Goal: Information Seeking & Learning: Learn about a topic

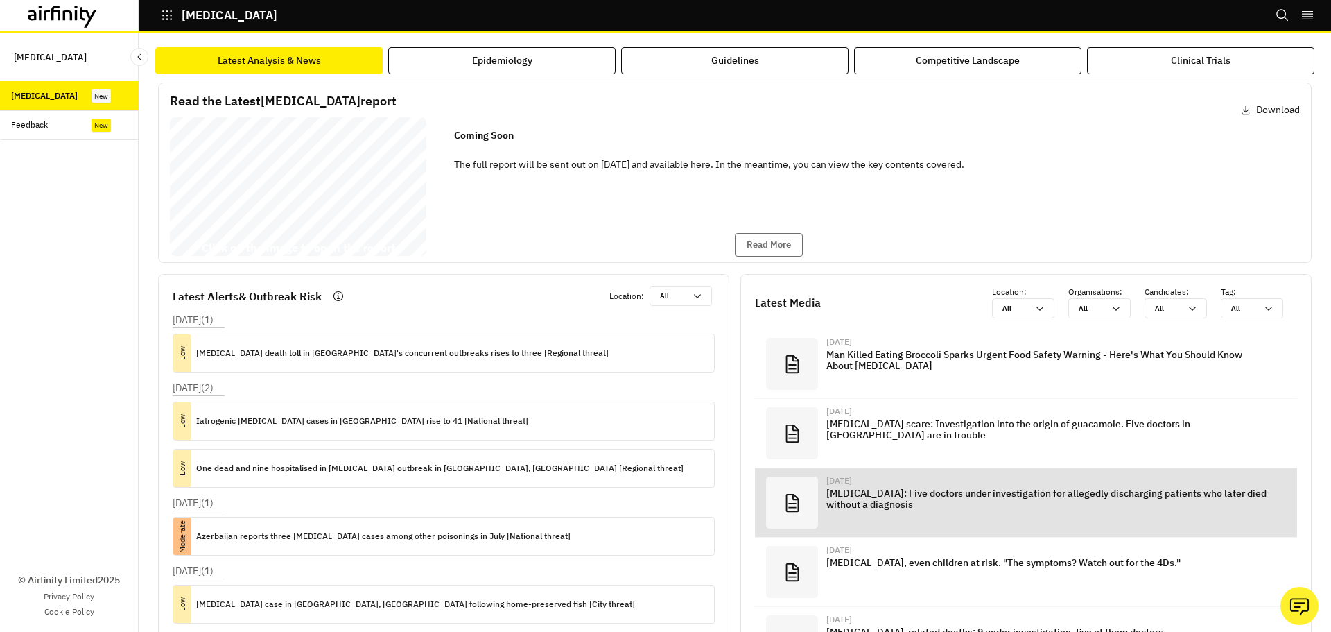
click at [1122, 486] on div "[DATE] [MEDICAL_DATA]: Five doctors under investigation for allegedly dischargi…" at bounding box center [1047, 502] width 442 height 52
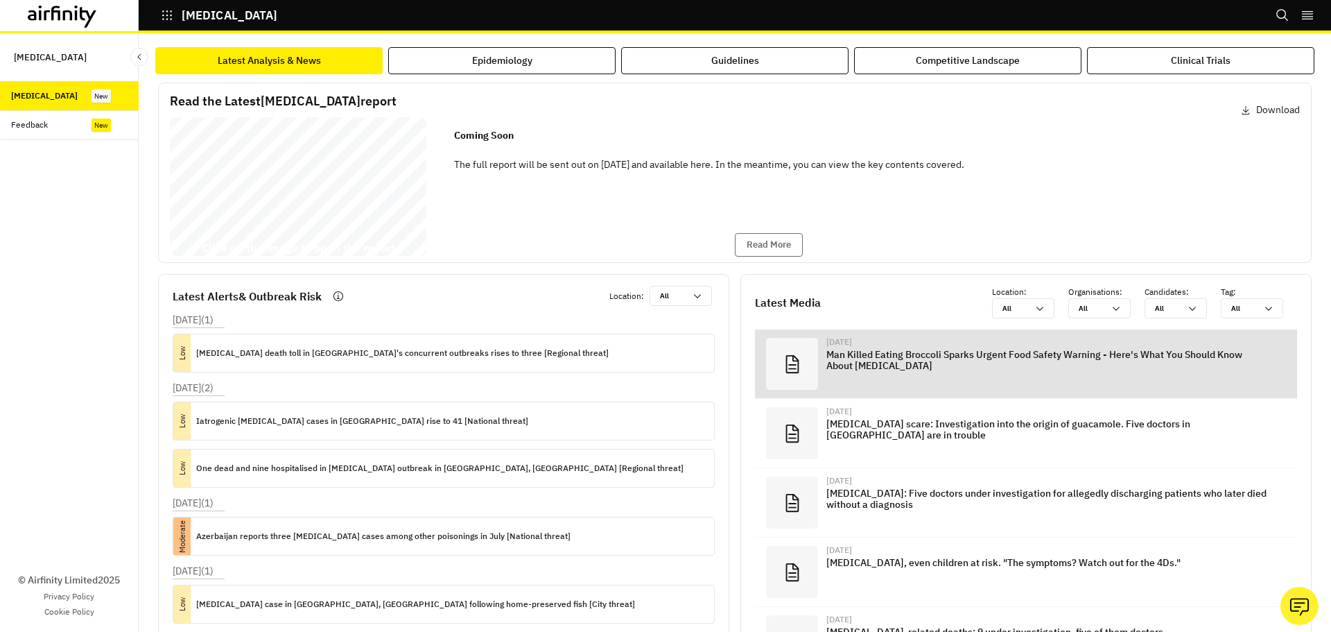
click at [870, 355] on p "Man Killed Eating Broccoli Sparks Urgent Food Safety Warning - Here's What You …" at bounding box center [1047, 360] width 442 height 22
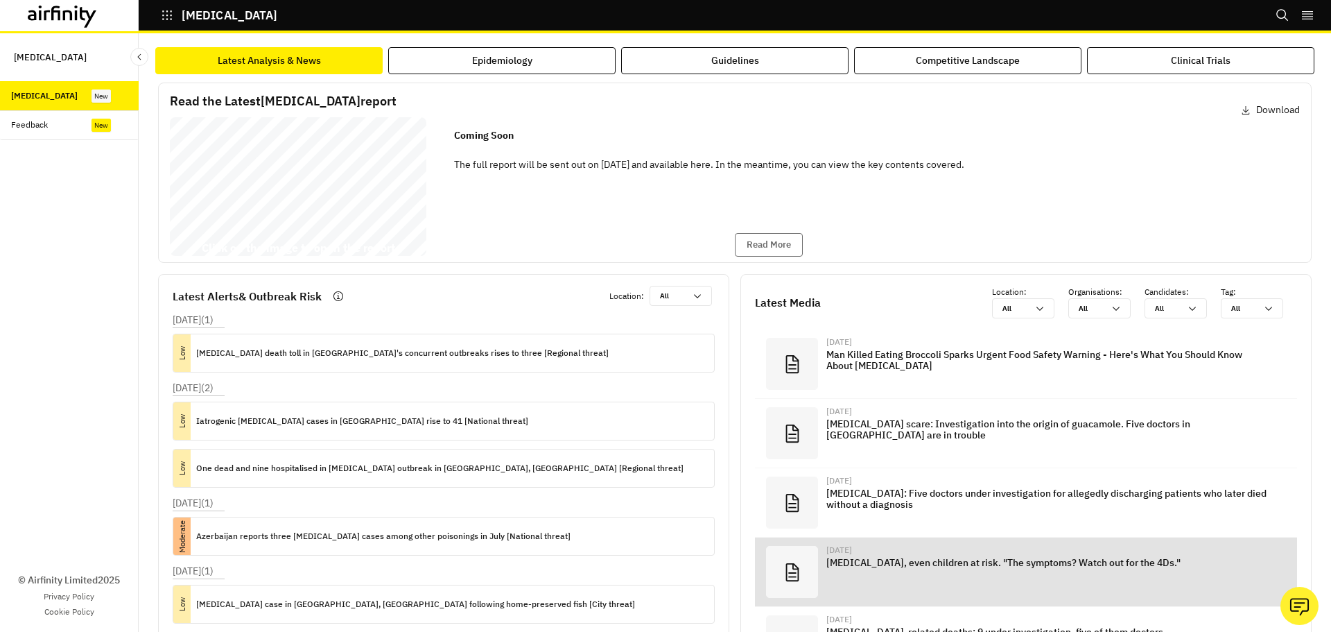
click at [988, 571] on div "Aug 10, 2025 Botulinum toxin, even children at risk. "The symptoms? Watch out f…" at bounding box center [1047, 572] width 442 height 52
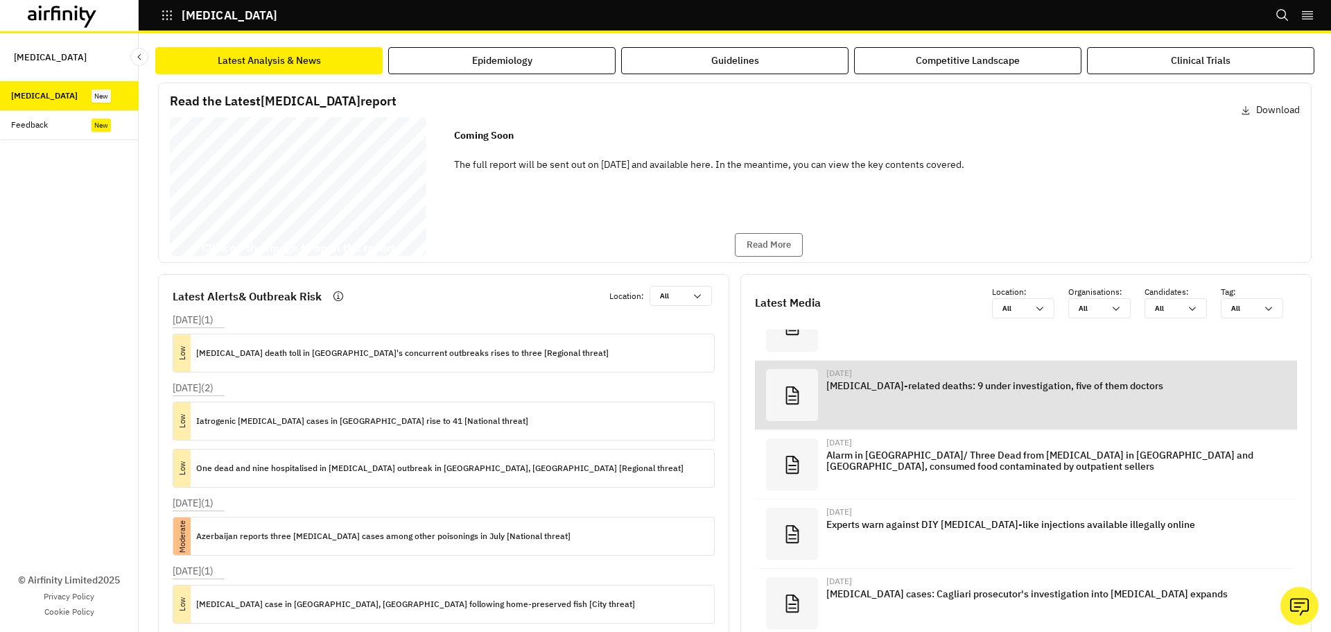
scroll to position [277, 0]
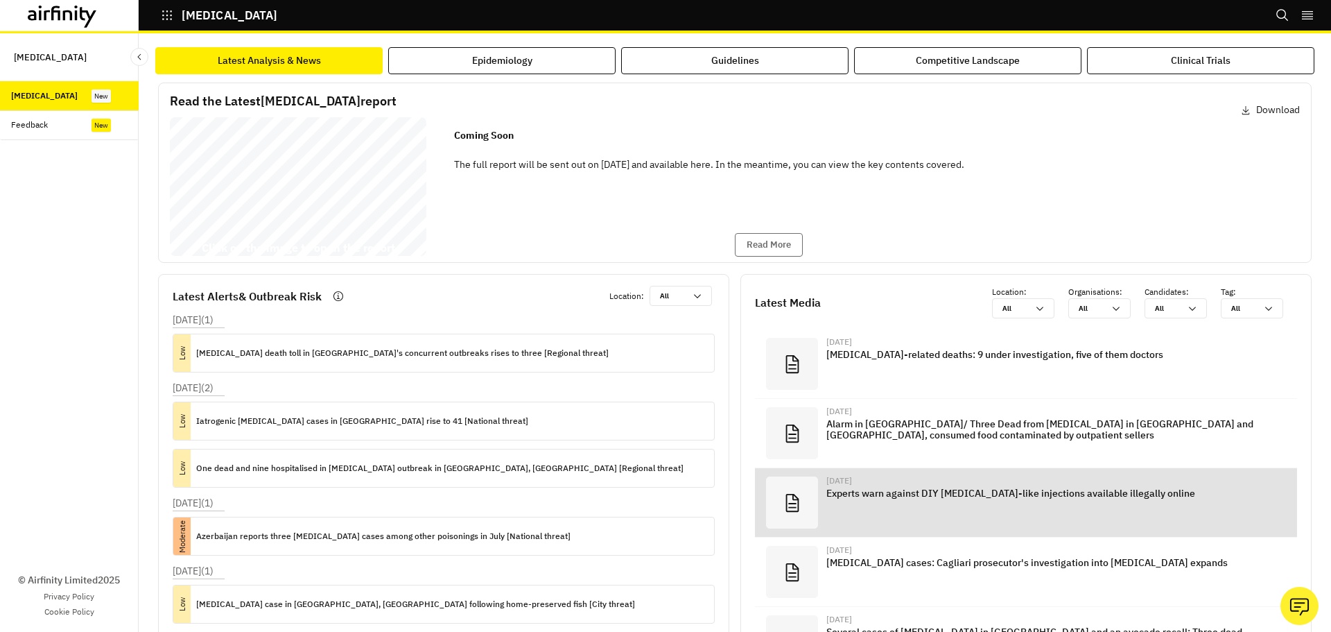
click at [1081, 498] on p "Experts warn against DIY Botox-like injections available illegally online" at bounding box center [1047, 492] width 442 height 11
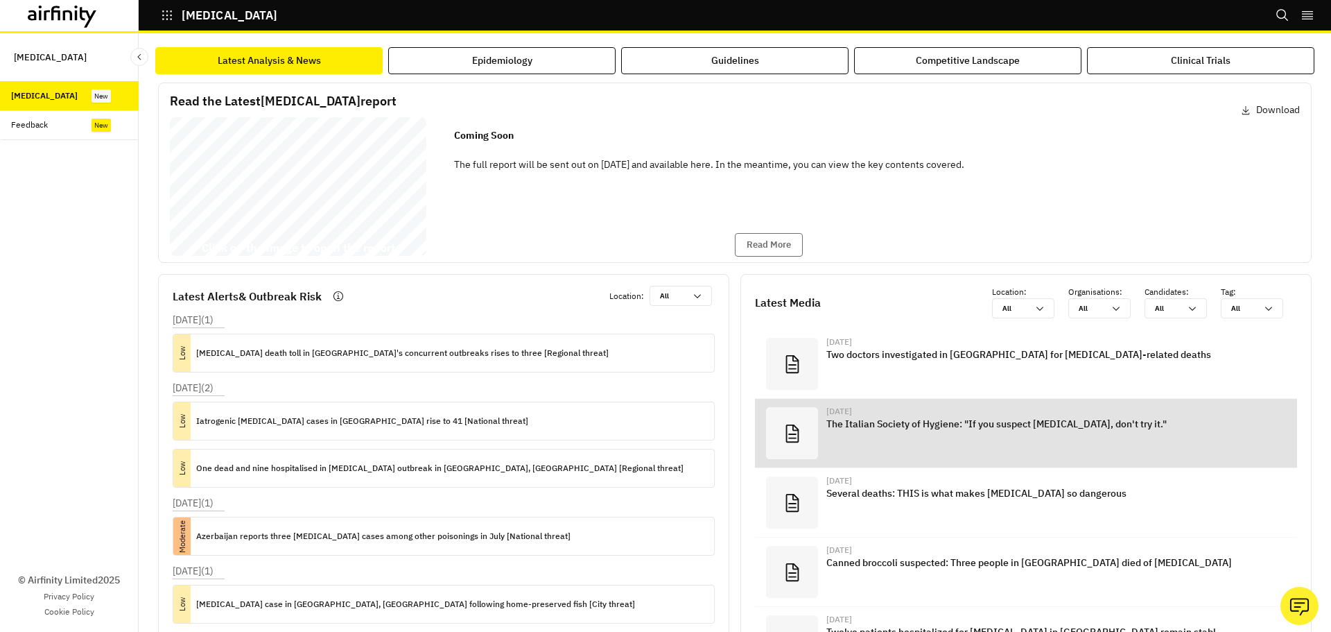
scroll to position [763, 0]
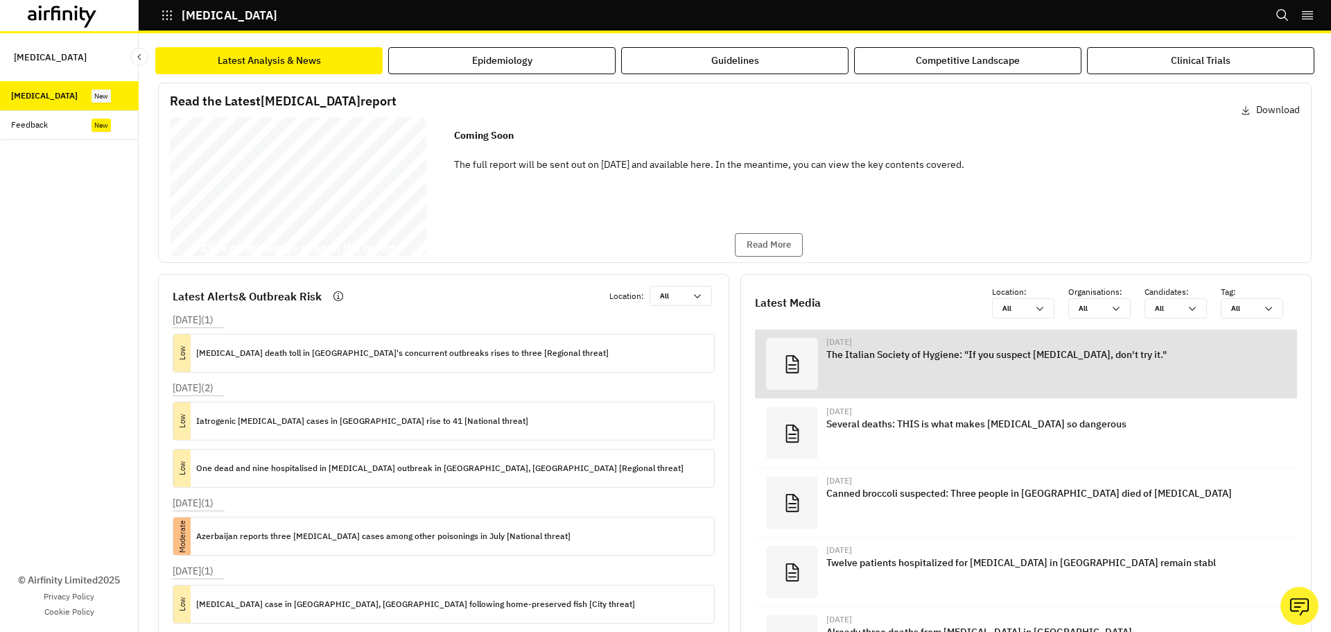
click at [1053, 352] on p "The Italian Society of Hygiene: "If you suspect botulism, don't try it."" at bounding box center [1047, 354] width 442 height 11
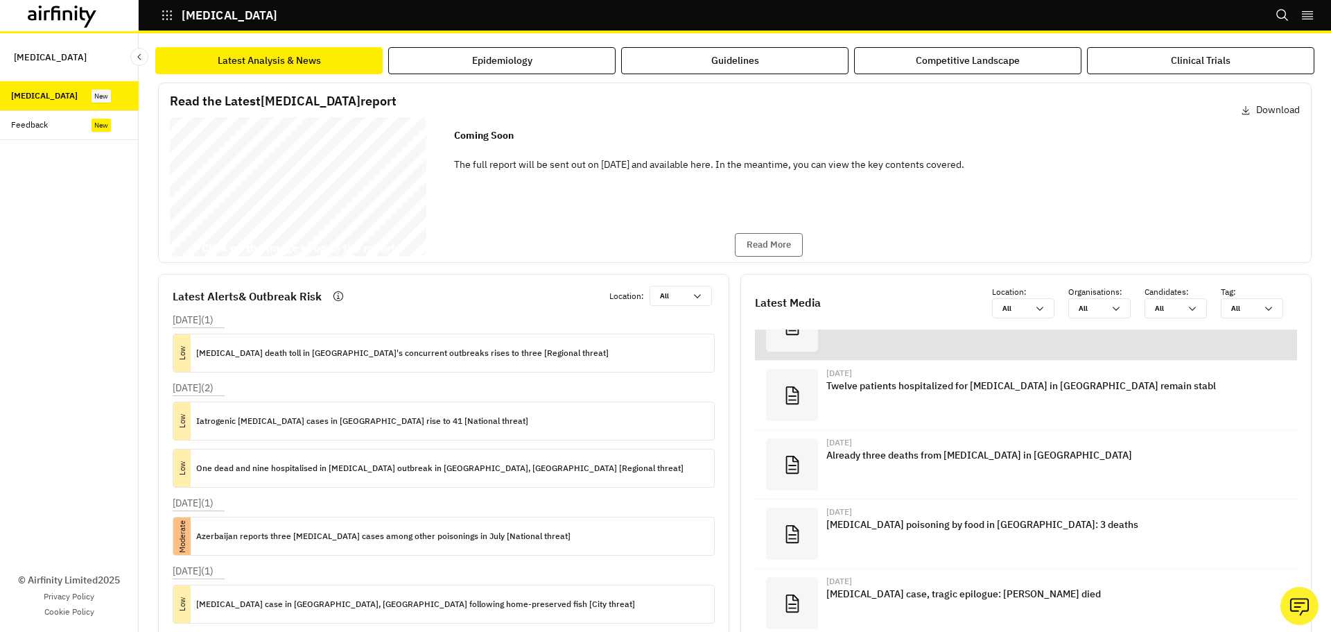
scroll to position [1027, 0]
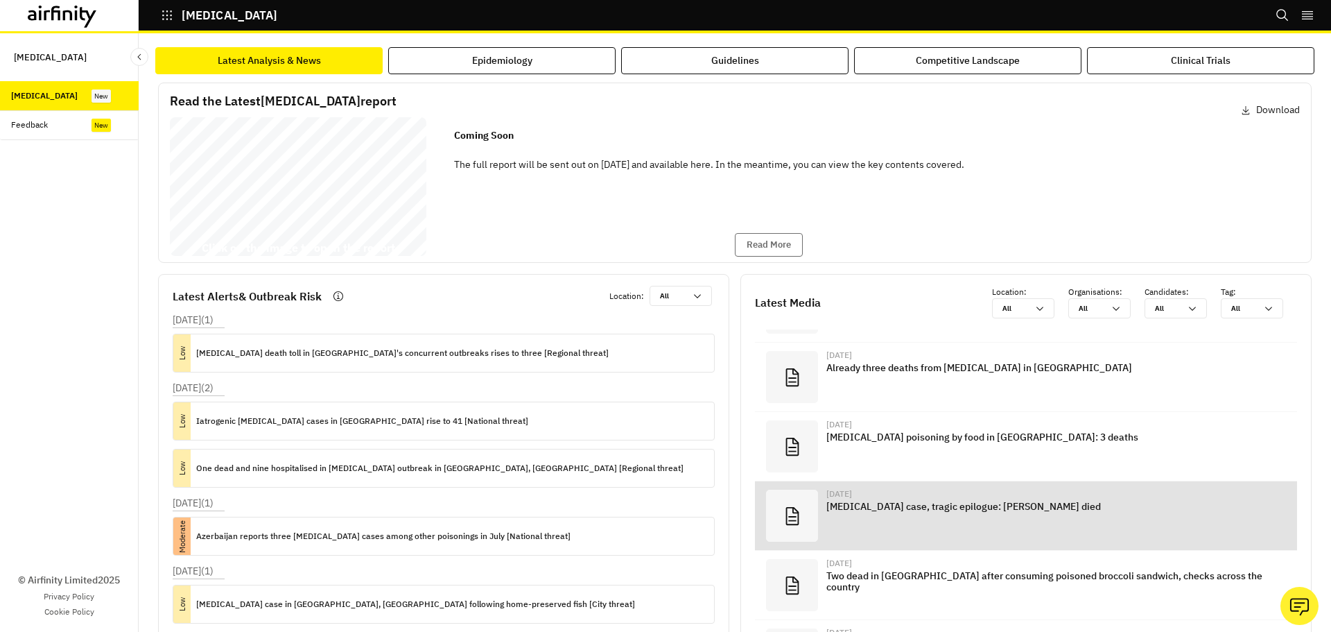
click at [872, 507] on p "Botulinum case, tragic epilogue: Roberta Pitzalis died" at bounding box center [1047, 506] width 442 height 11
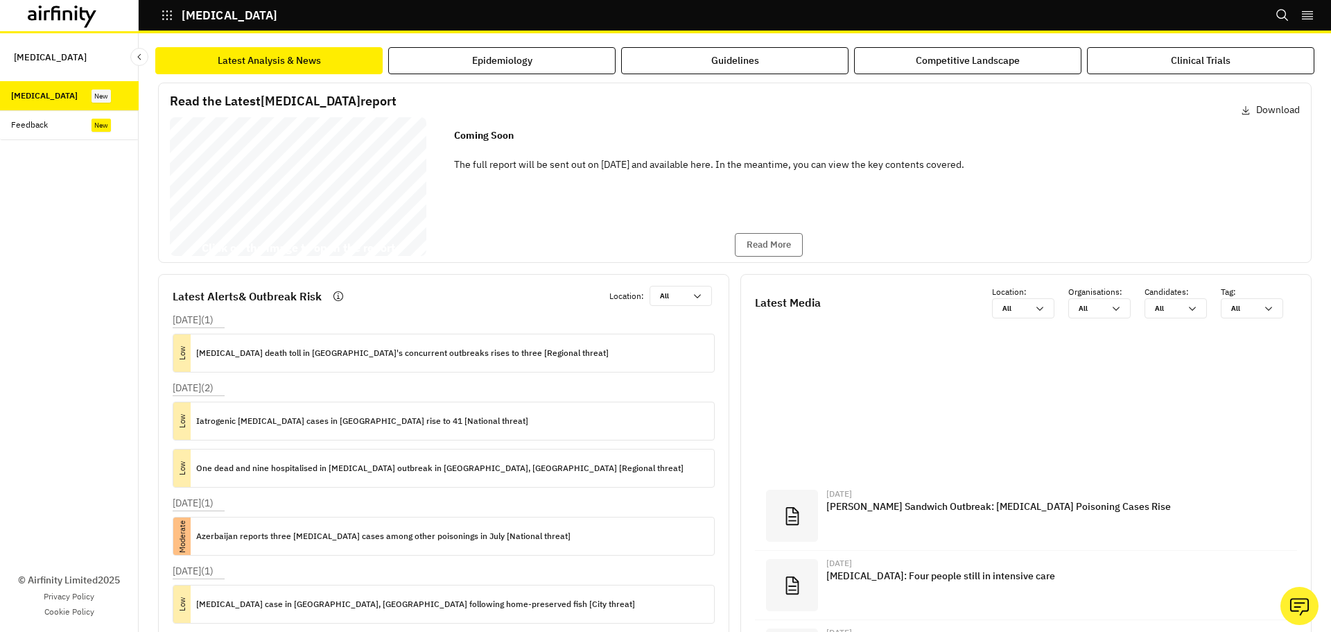
scroll to position [2413, 0]
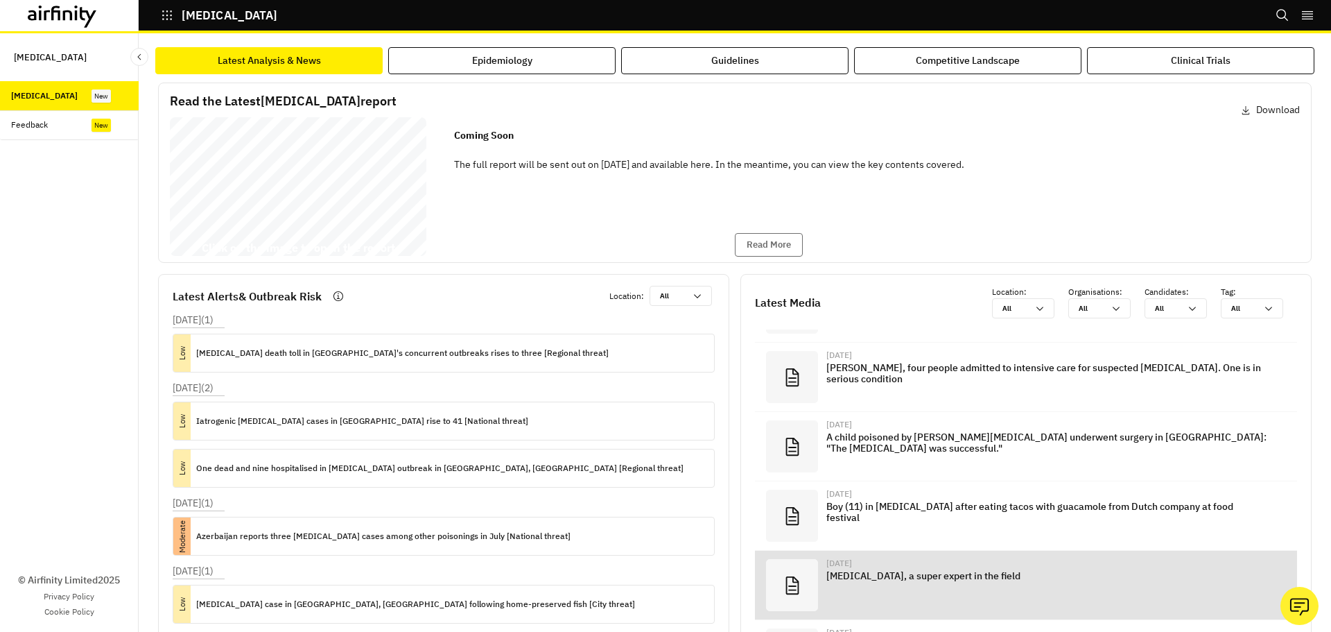
click at [1005, 579] on p "Botulinum, a super expert in the field" at bounding box center [1047, 575] width 442 height 11
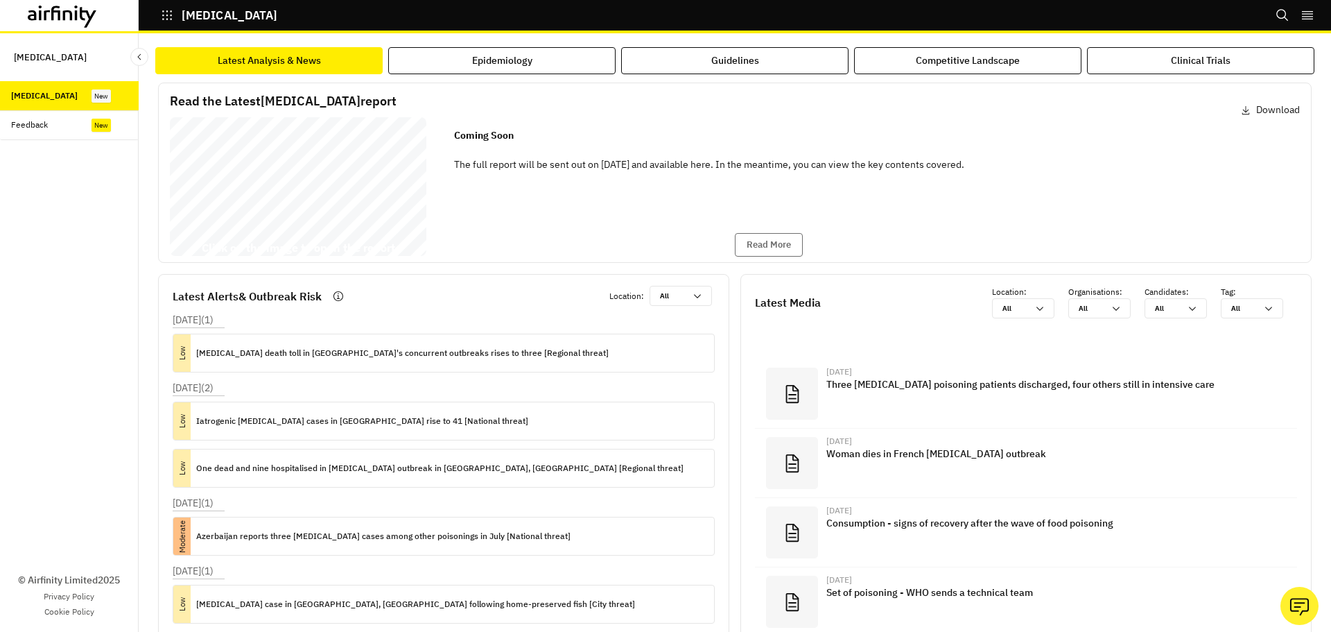
scroll to position [3107, 0]
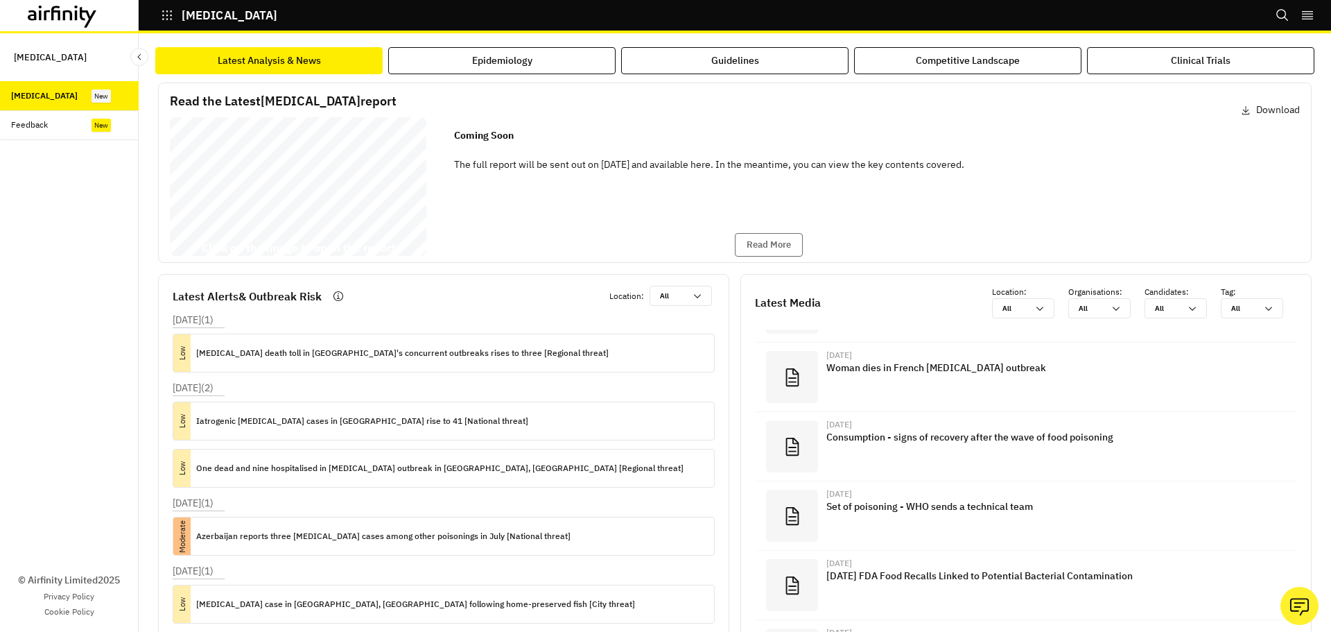
click at [446, 84] on div "Read the Latest Botulism report Download Botulism Report 27 August 2025 © 2025 …" at bounding box center [735, 172] width 1154 height 180
click at [458, 62] on button "Epidemiology" at bounding box center [501, 60] width 227 height 27
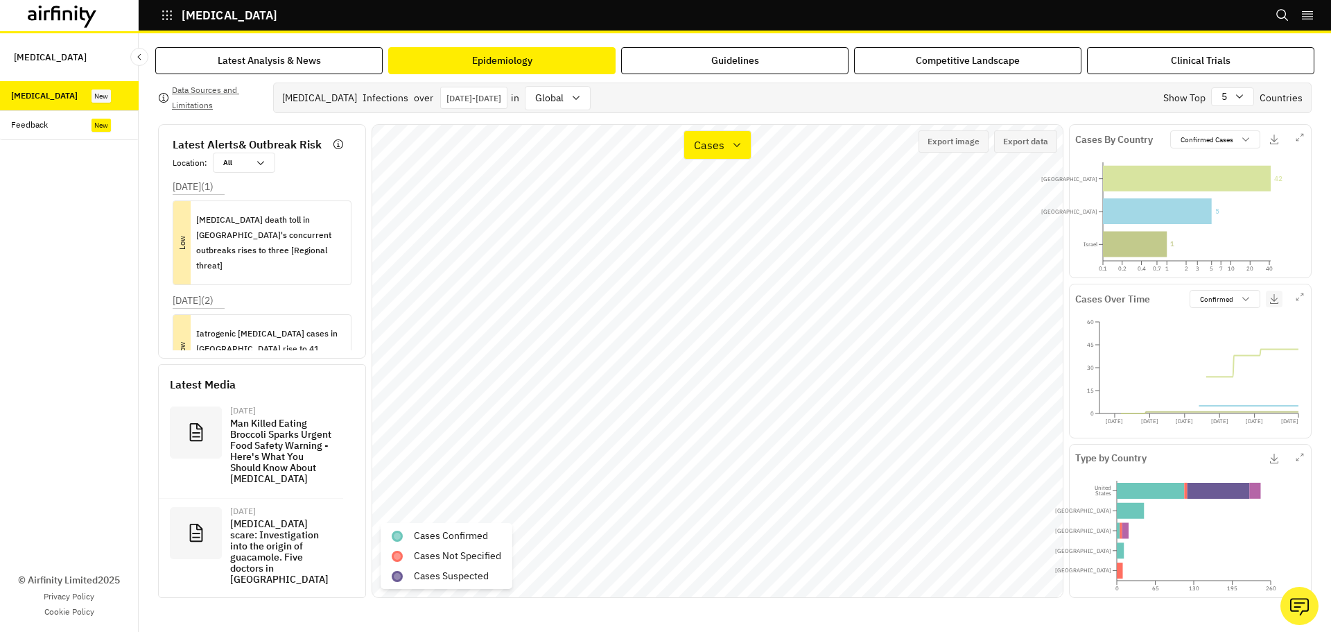
click at [1274, 299] on icon "button" at bounding box center [1274, 299] width 8 height 10
click at [763, 272] on div "Country : Bulgaria Location : Bulgaria Cases : 1 Dates : Apr 6, 2025 - Apr 12, …" at bounding box center [865, 310] width 208 height 80
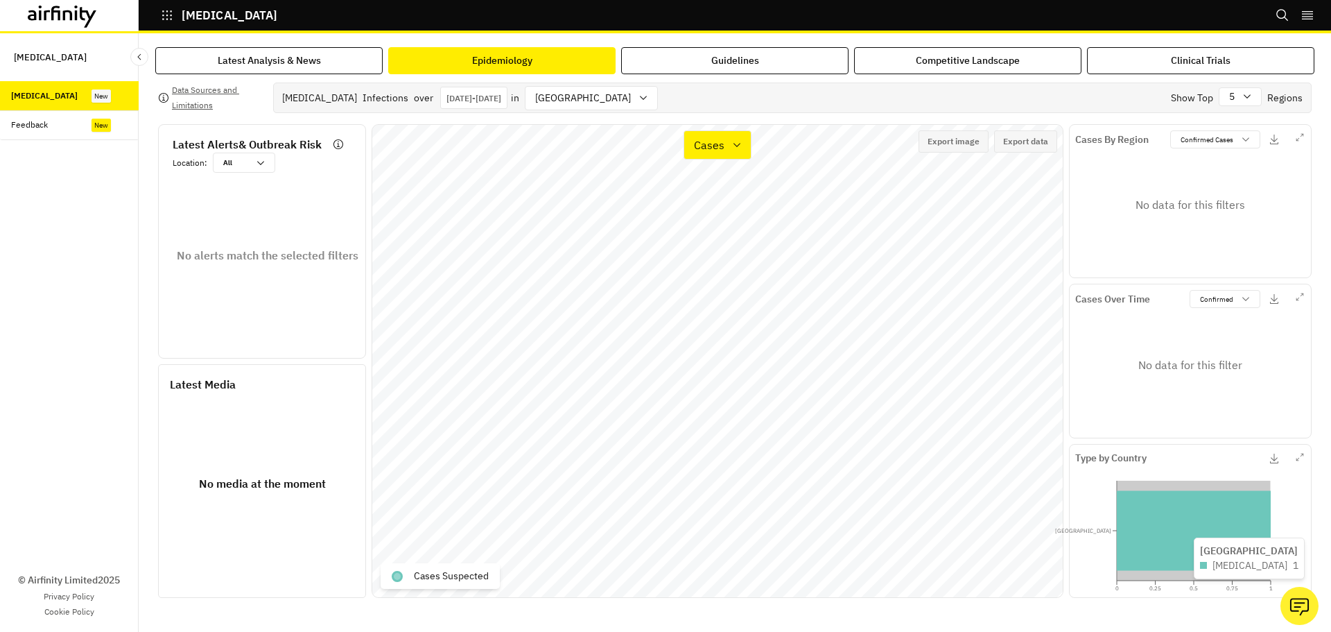
click at [1187, 518] on icon at bounding box center [1194, 530] width 154 height 80
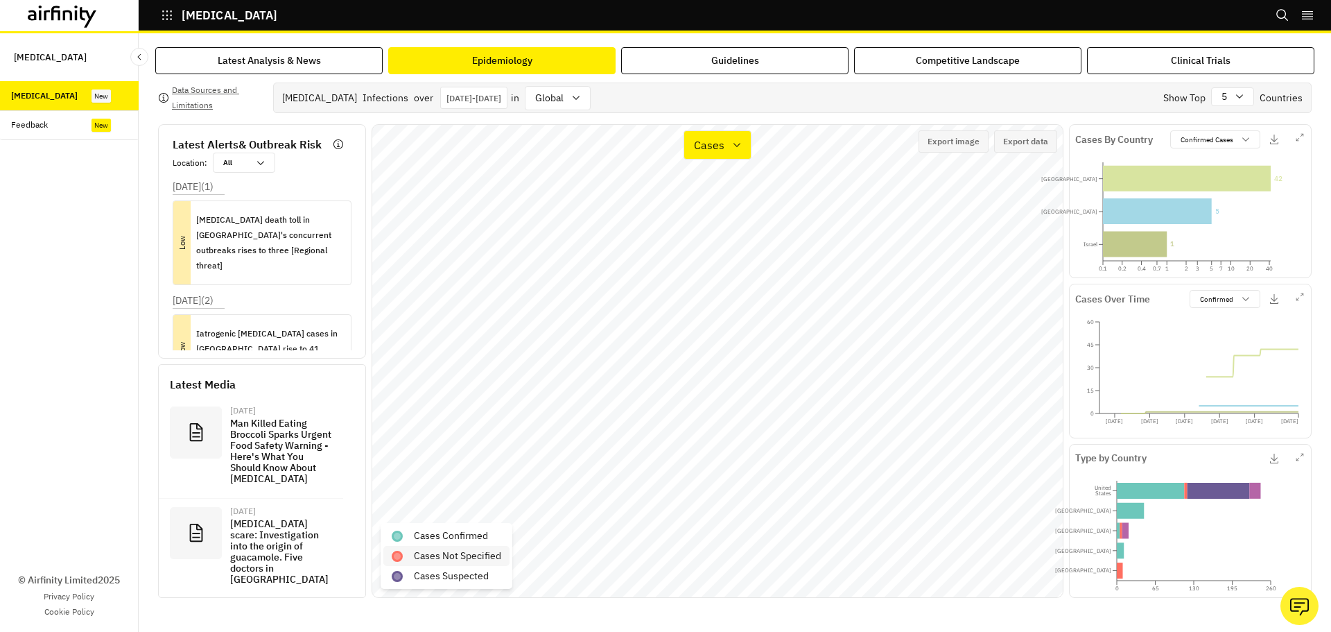
click at [400, 553] on div at bounding box center [397, 555] width 11 height 11
click at [419, 575] on p "Cases Suspected" at bounding box center [451, 575] width 75 height 15
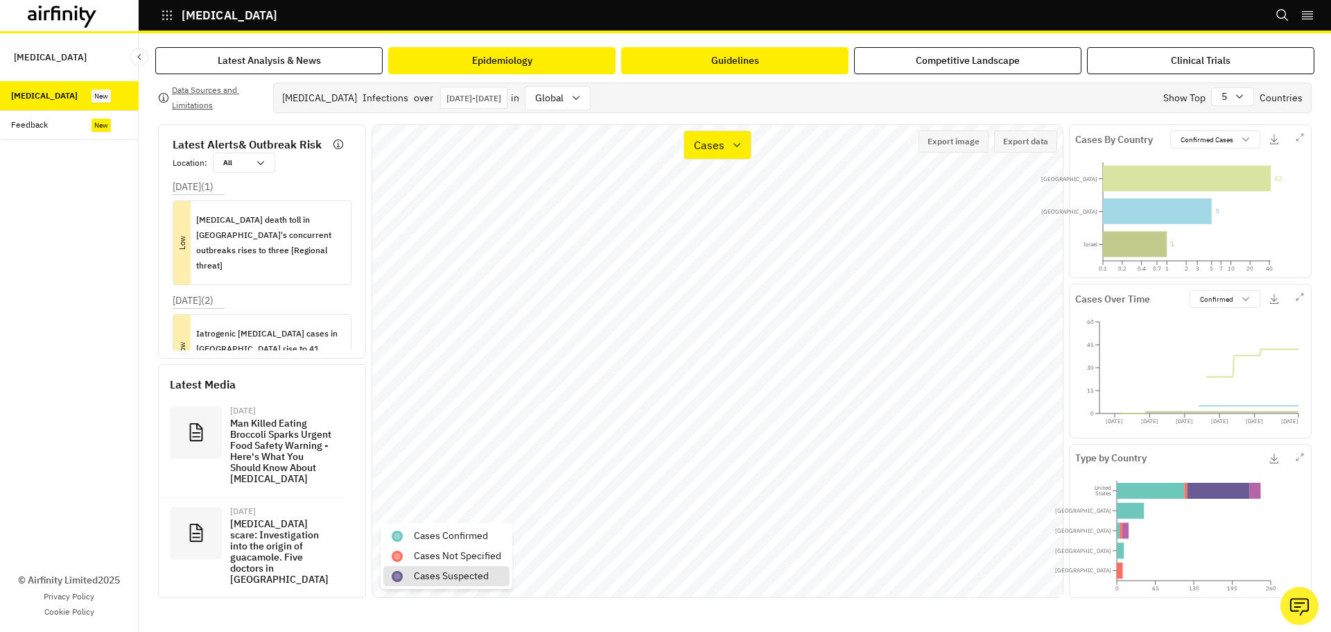
click at [756, 63] on button "Guidelines" at bounding box center [734, 60] width 227 height 27
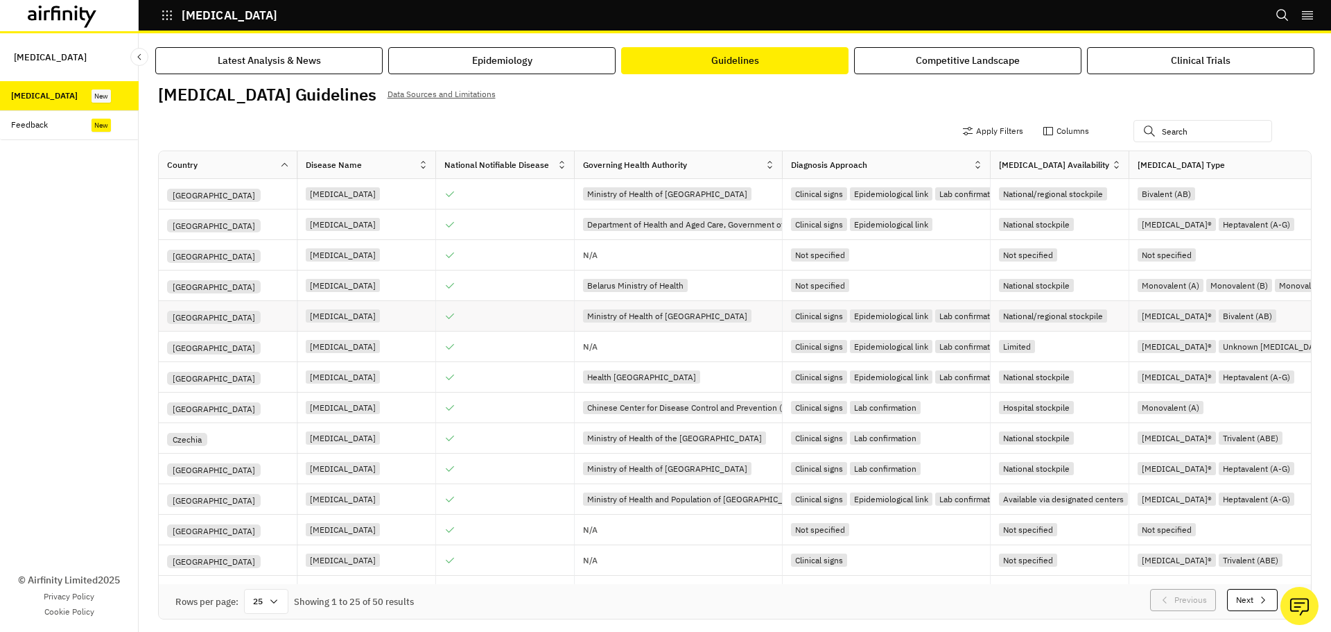
click at [618, 315] on div "Ministry of Health of Brazil" at bounding box center [667, 315] width 168 height 13
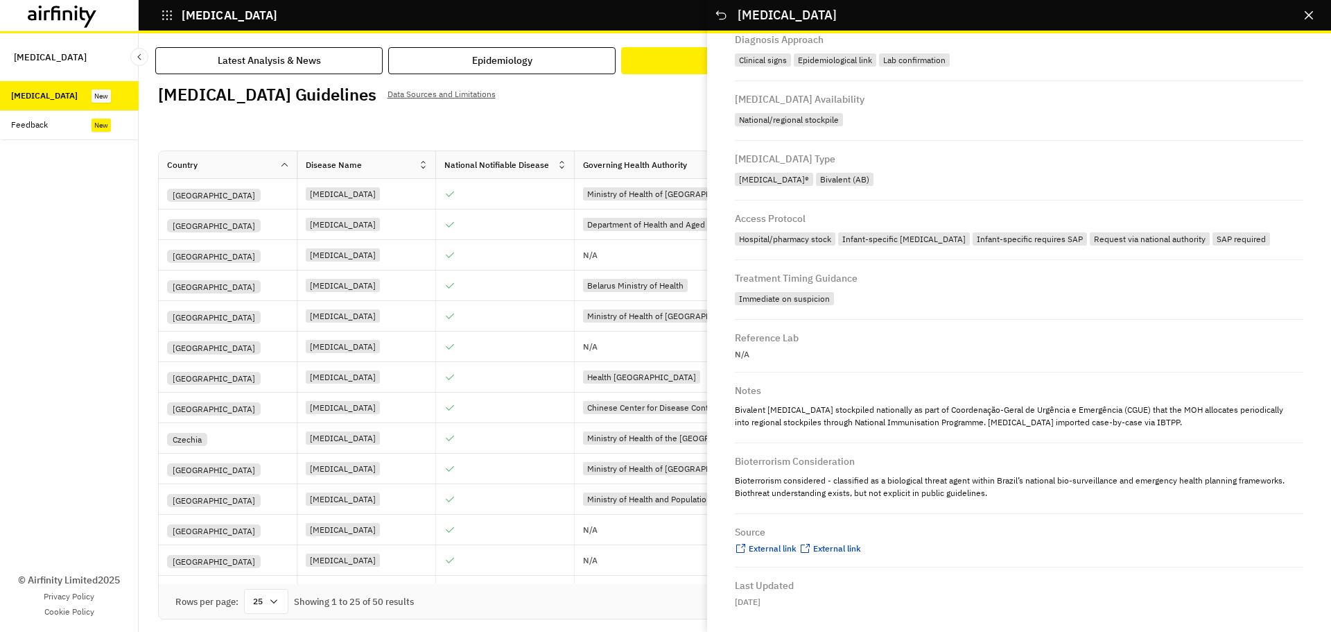
scroll to position [200, 0]
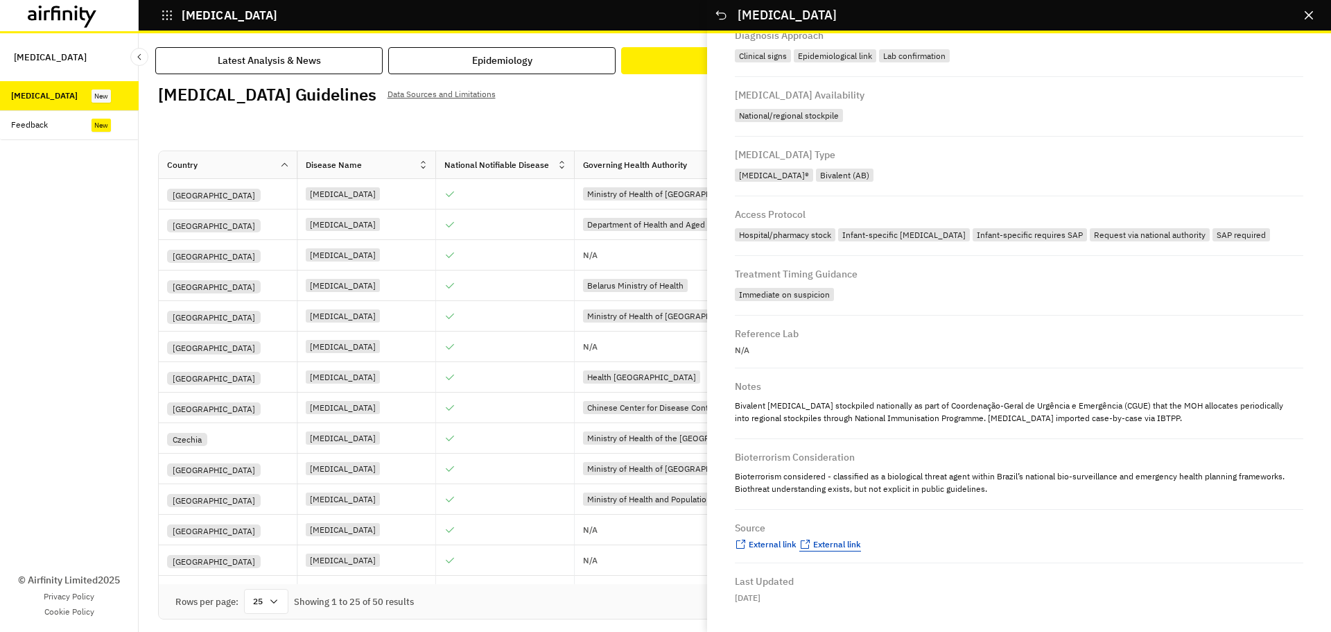
click at [835, 547] on span "External link" at bounding box center [837, 544] width 48 height 10
click at [779, 542] on span "External link" at bounding box center [773, 544] width 48 height 10
click at [1312, 15] on icon "Close" at bounding box center [1309, 15] width 8 height 8
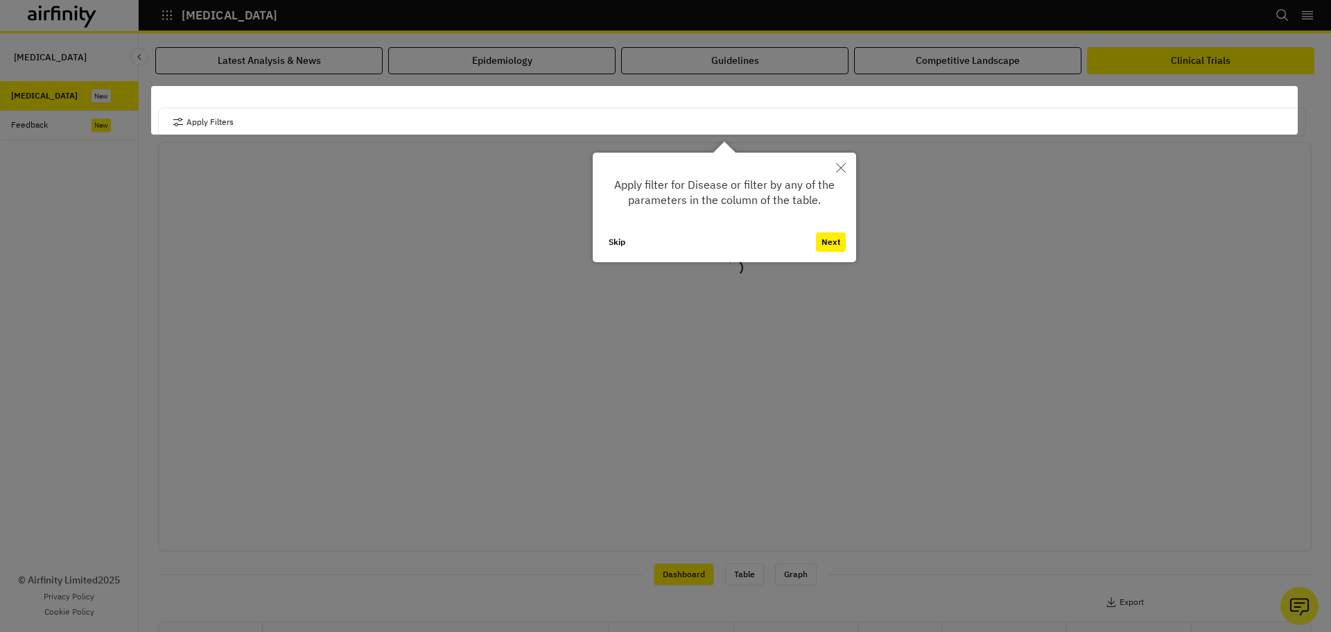
scroll to position [15, 0]
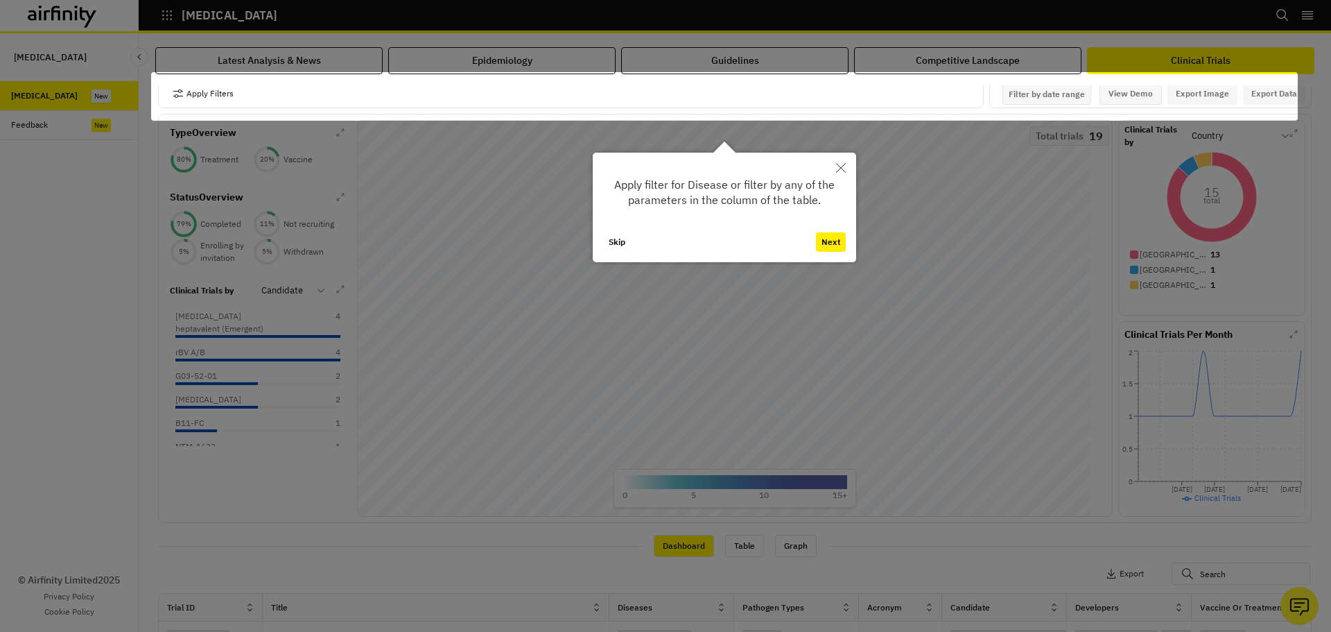
click at [835, 167] on button "Close" at bounding box center [841, 168] width 31 height 31
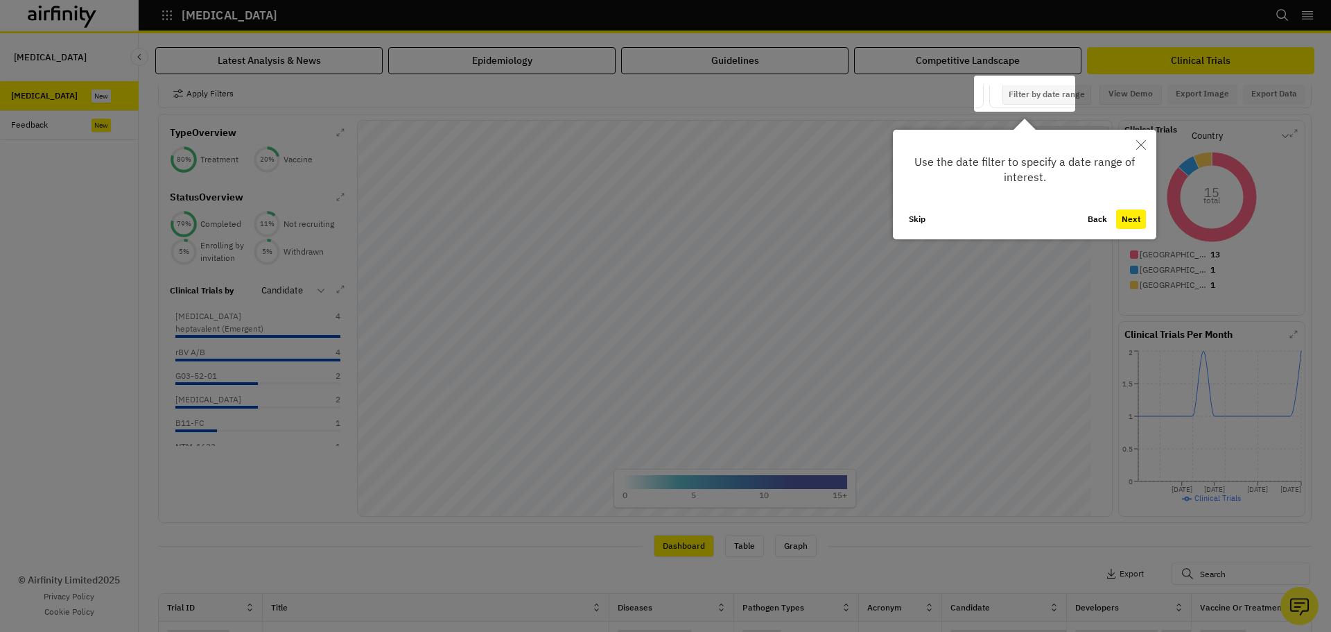
scroll to position [18, 0]
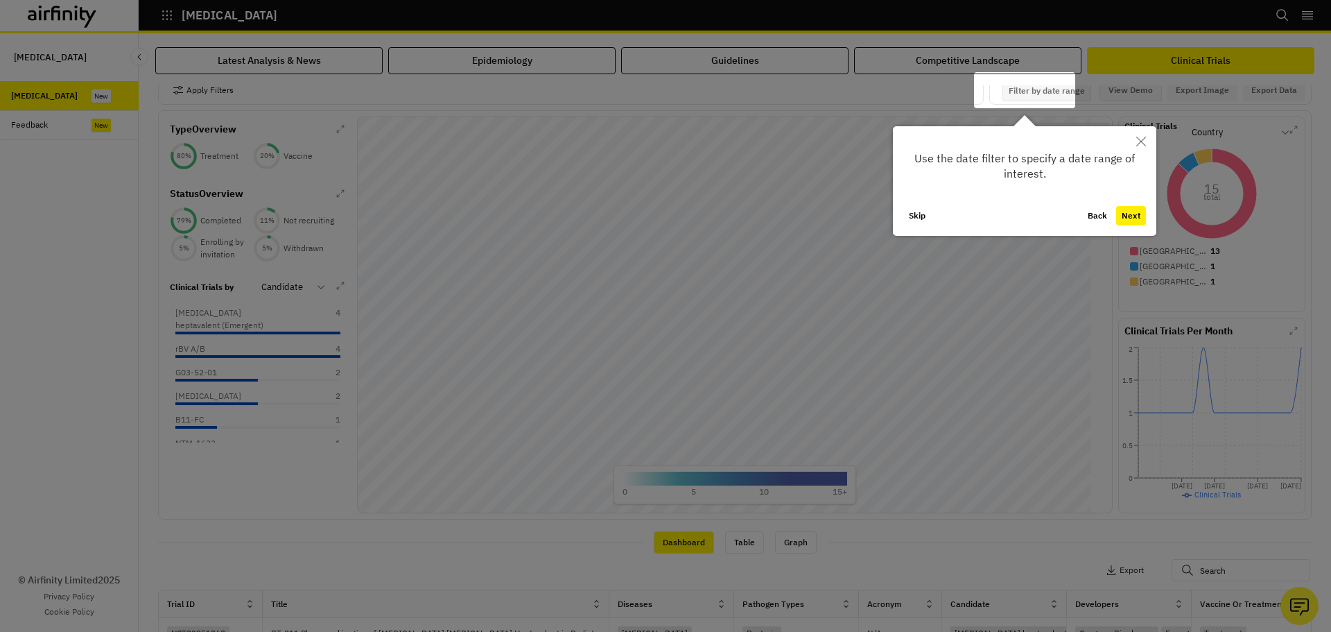
click at [1134, 219] on button "Next" at bounding box center [1131, 215] width 30 height 19
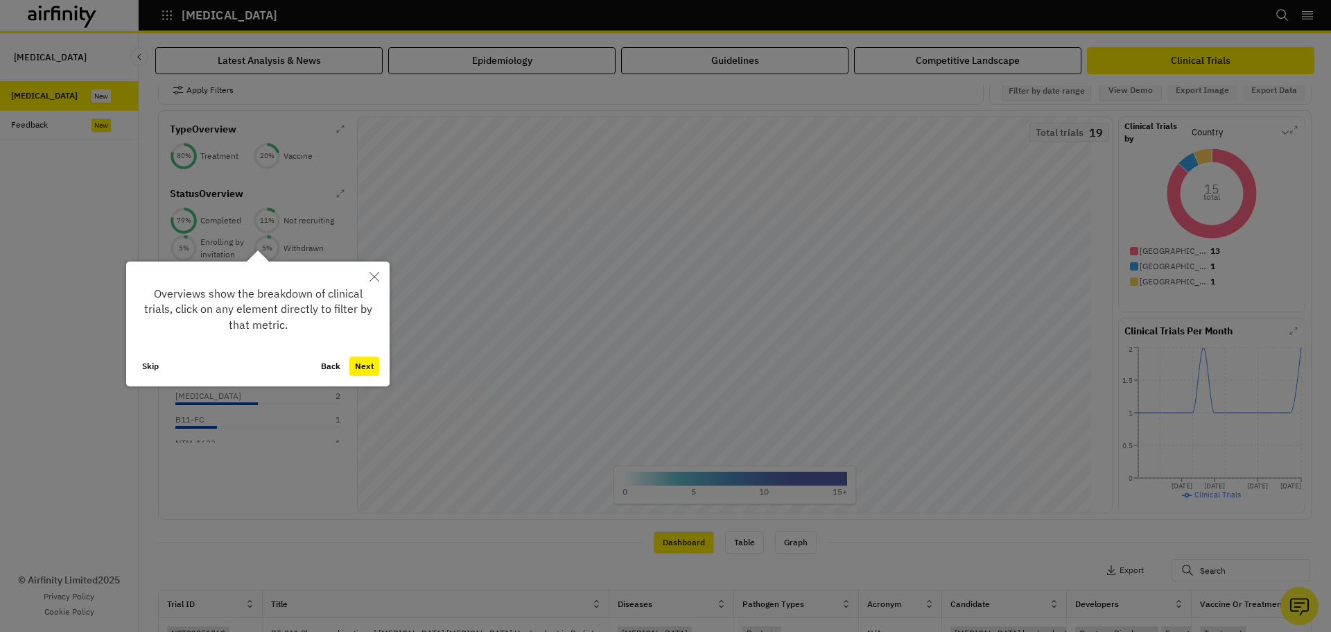
scroll to position [55, 0]
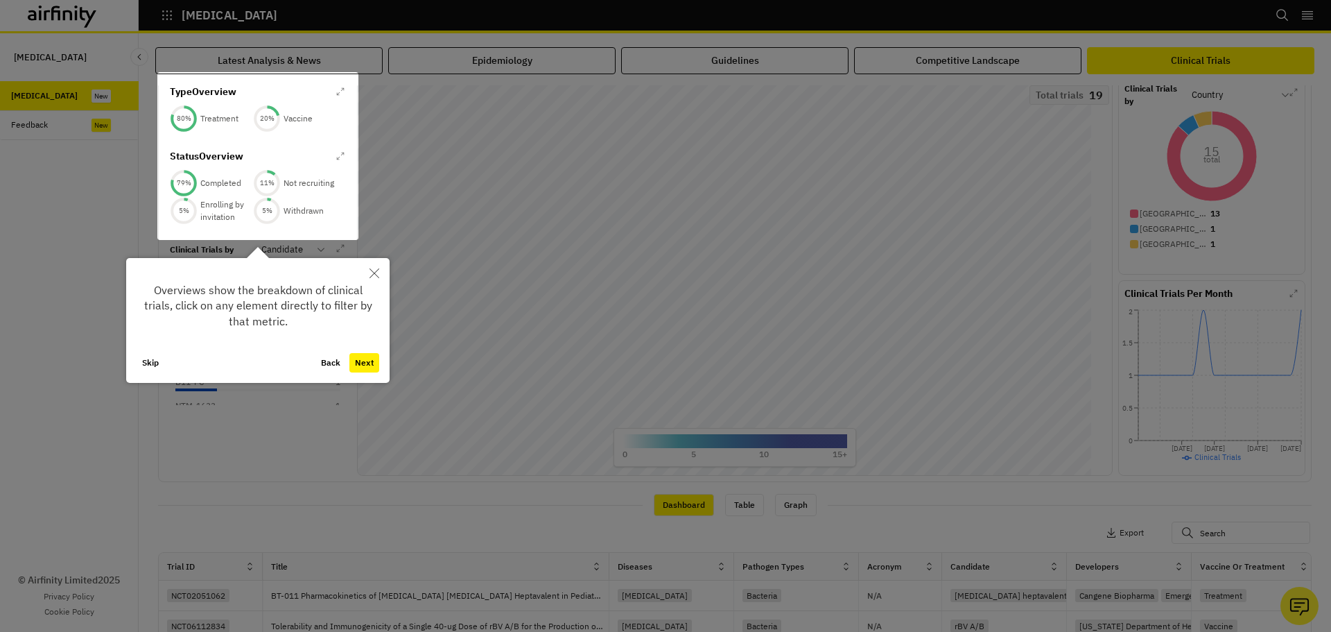
click at [362, 361] on button "Next" at bounding box center [364, 362] width 30 height 19
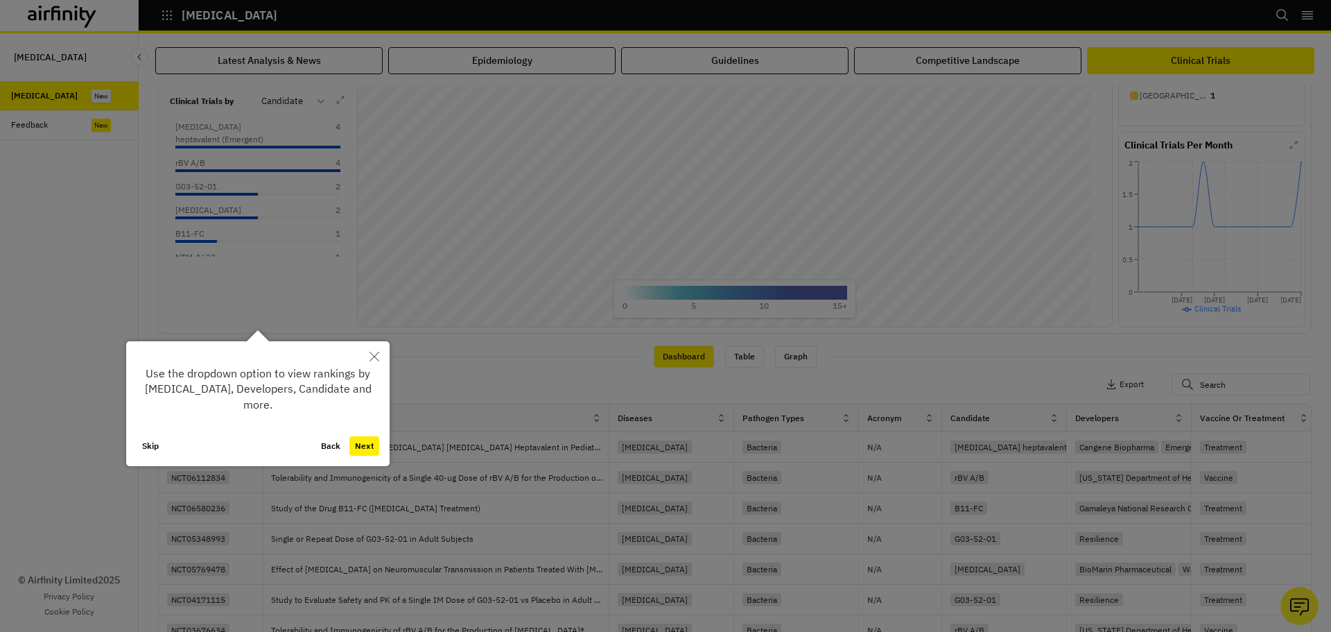
scroll to position [215, 0]
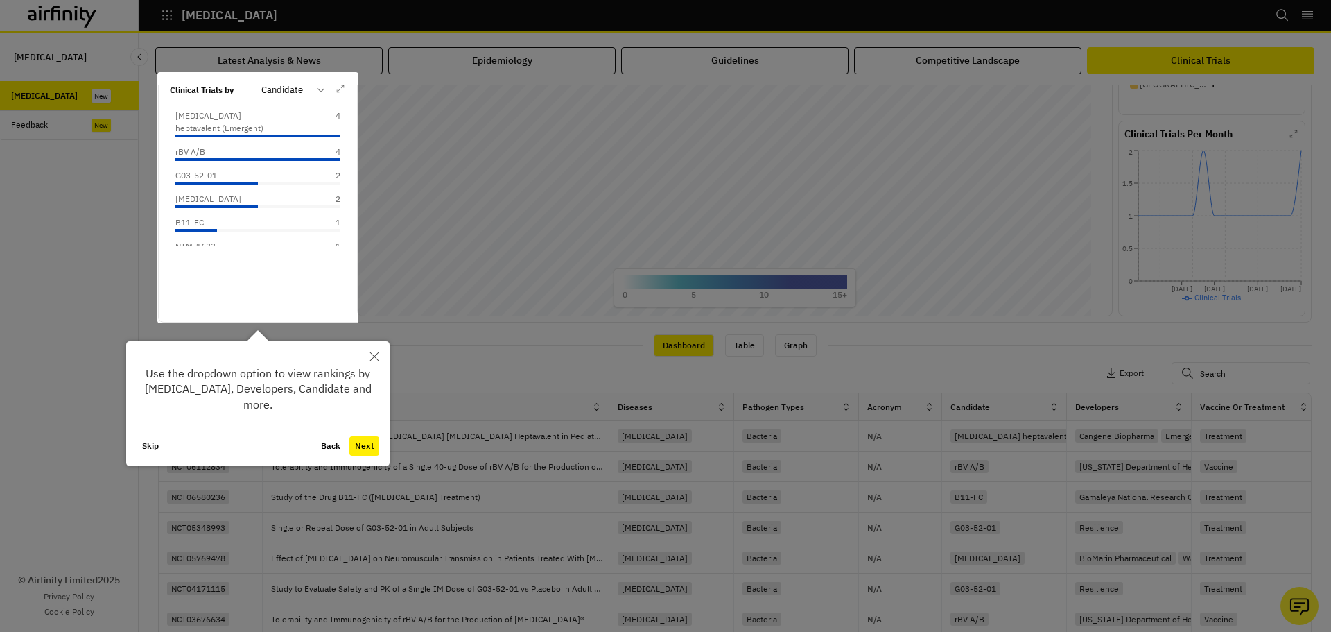
click at [364, 455] on button "Next" at bounding box center [364, 445] width 30 height 19
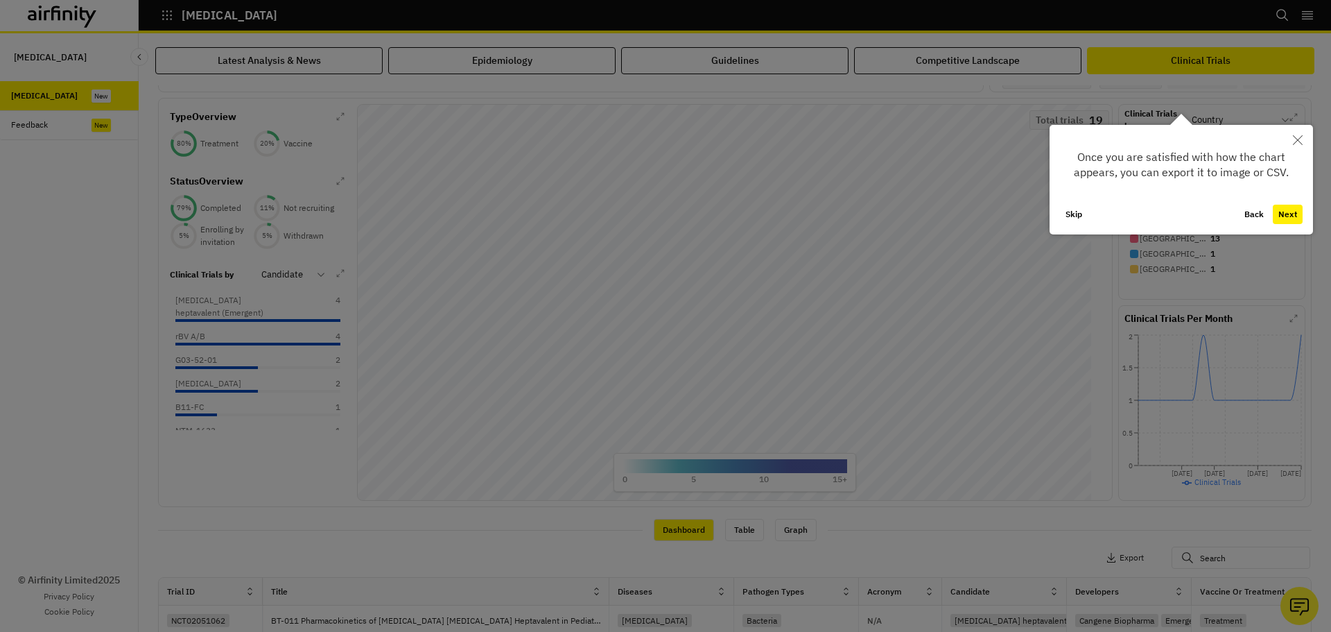
scroll to position [18, 0]
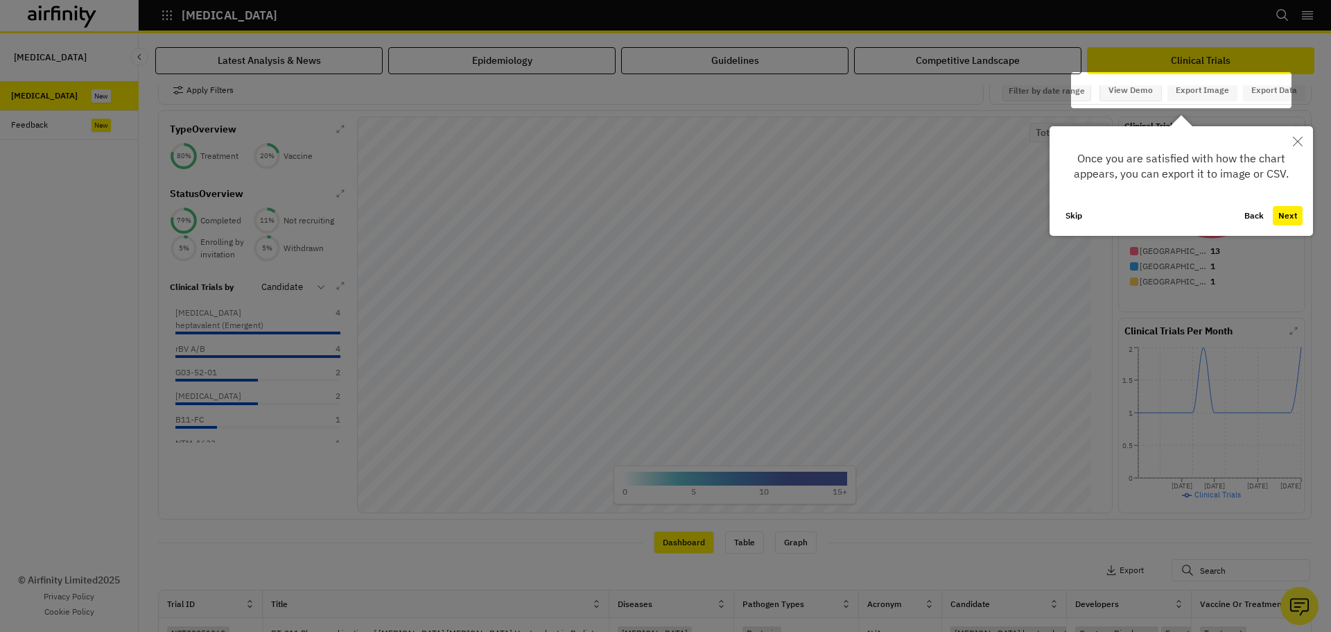
click at [1291, 220] on button "Next" at bounding box center [1288, 215] width 30 height 19
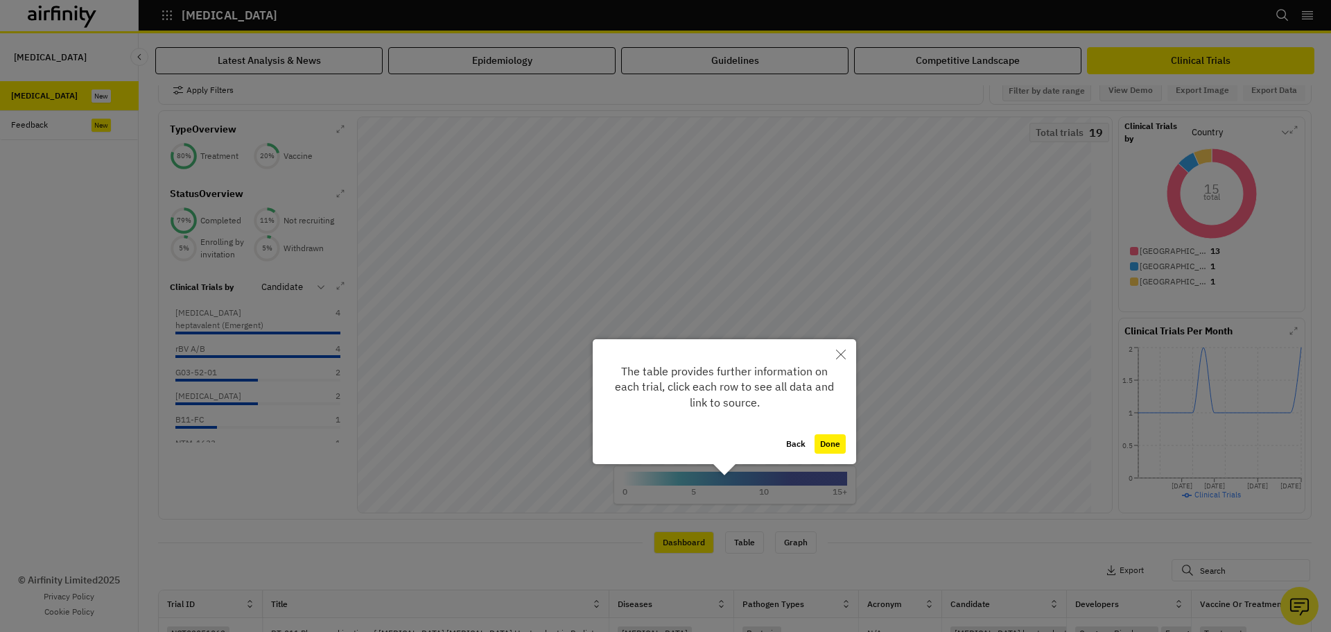
scroll to position [297, 0]
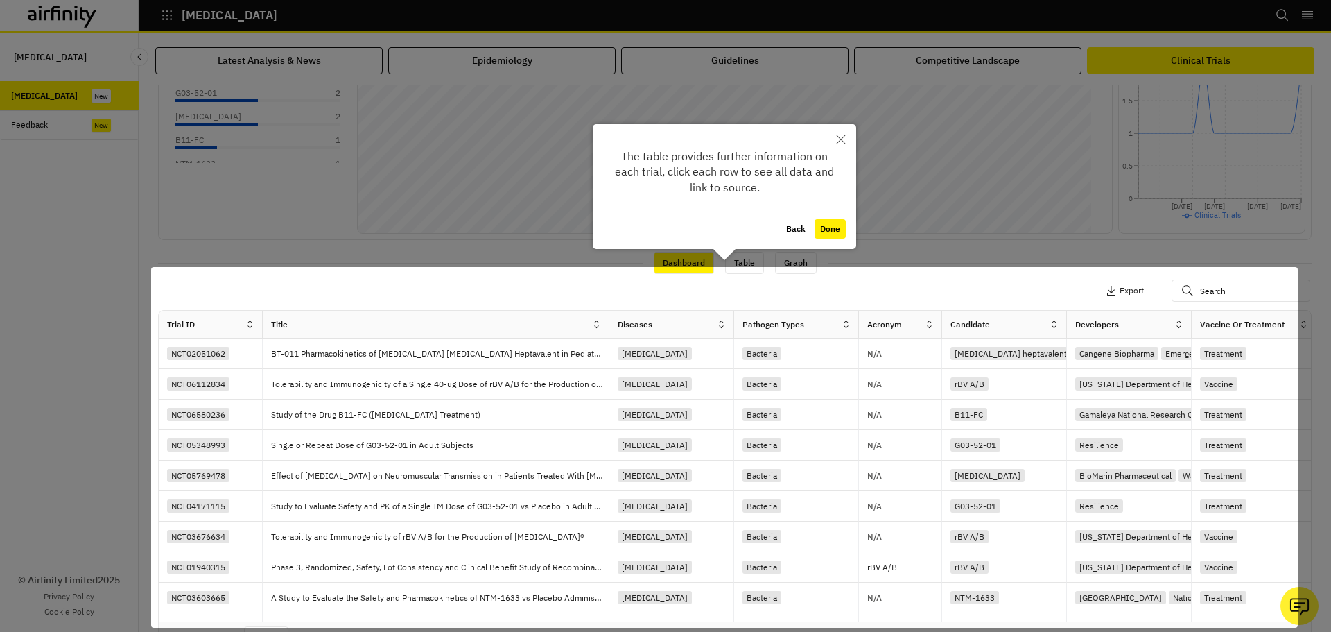
click at [817, 232] on button "Done" at bounding box center [830, 228] width 31 height 19
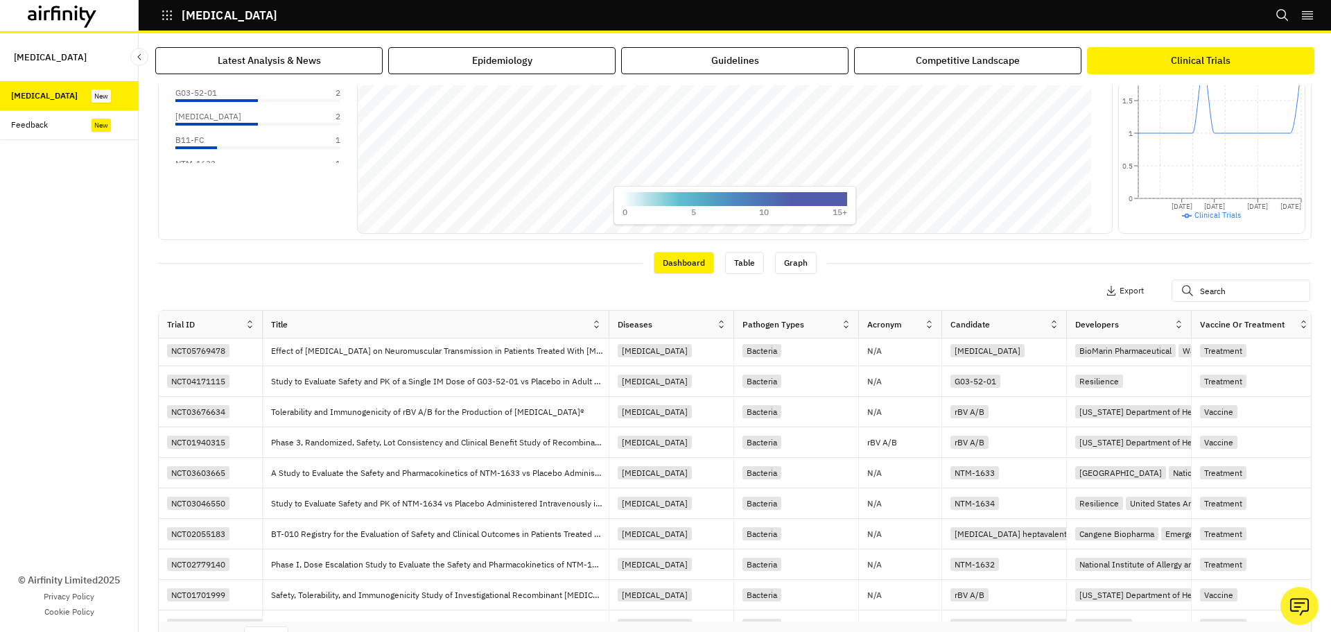
scroll to position [0, 0]
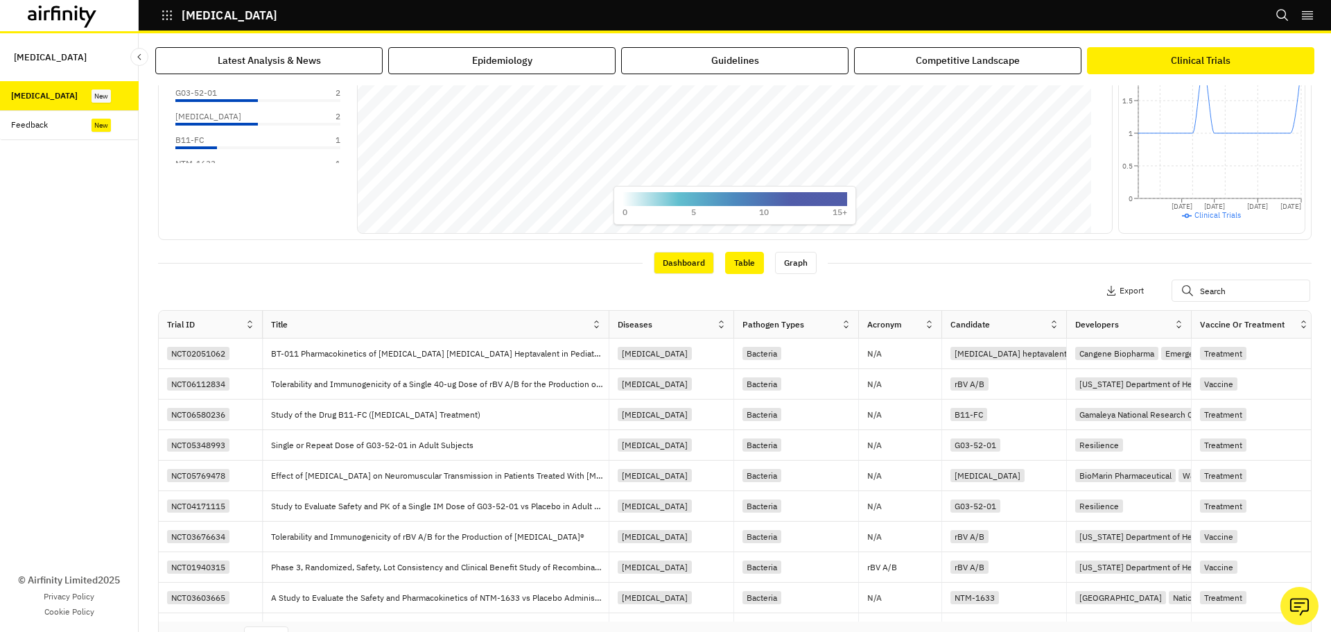
click at [741, 270] on div "Table" at bounding box center [744, 263] width 39 height 22
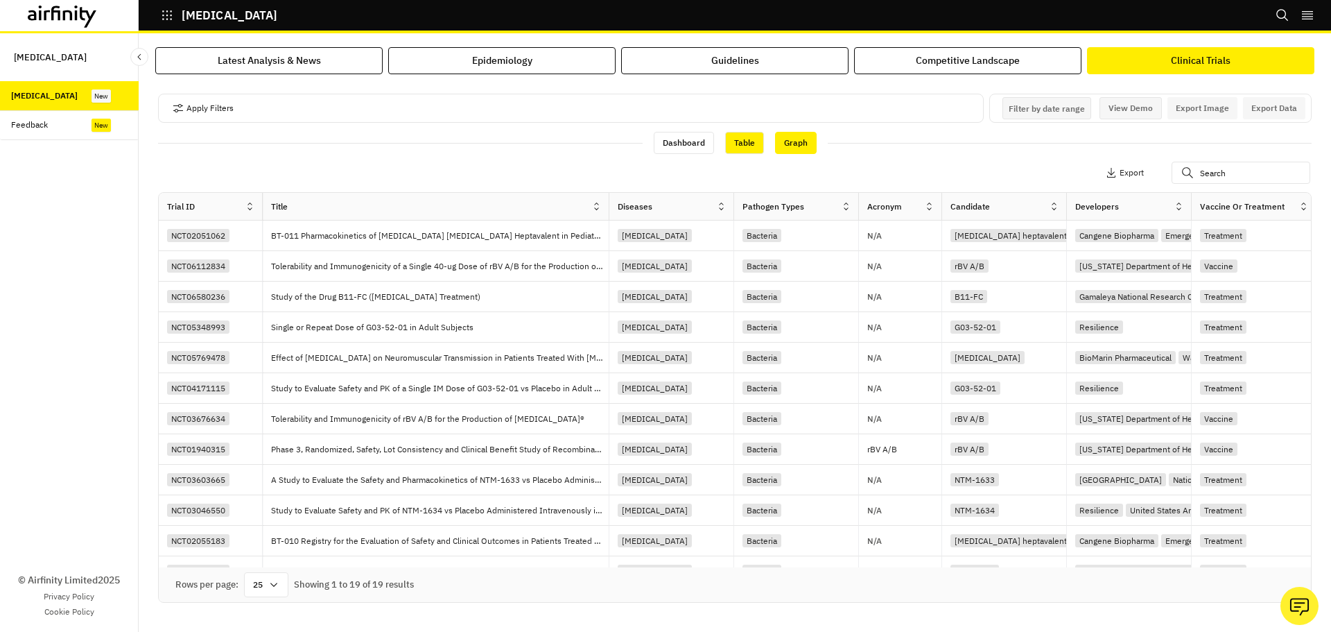
click at [804, 139] on div "Graph" at bounding box center [796, 143] width 42 height 22
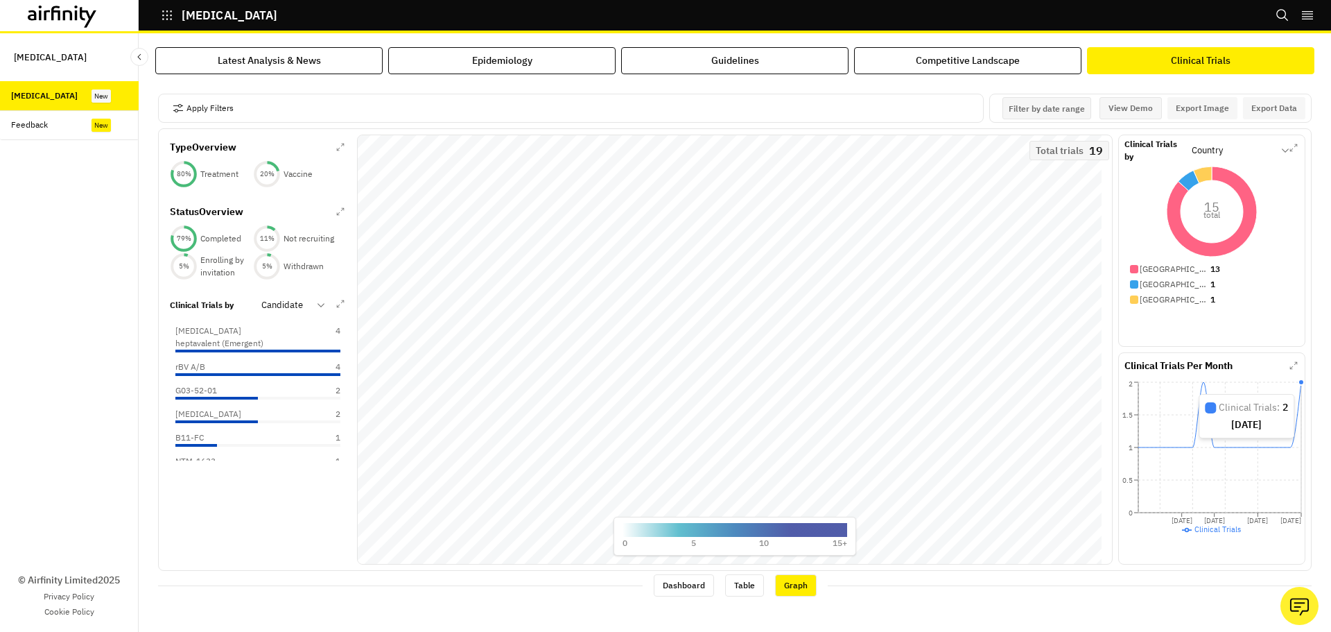
click at [1301, 387] on line at bounding box center [1301, 447] width 0 height 130
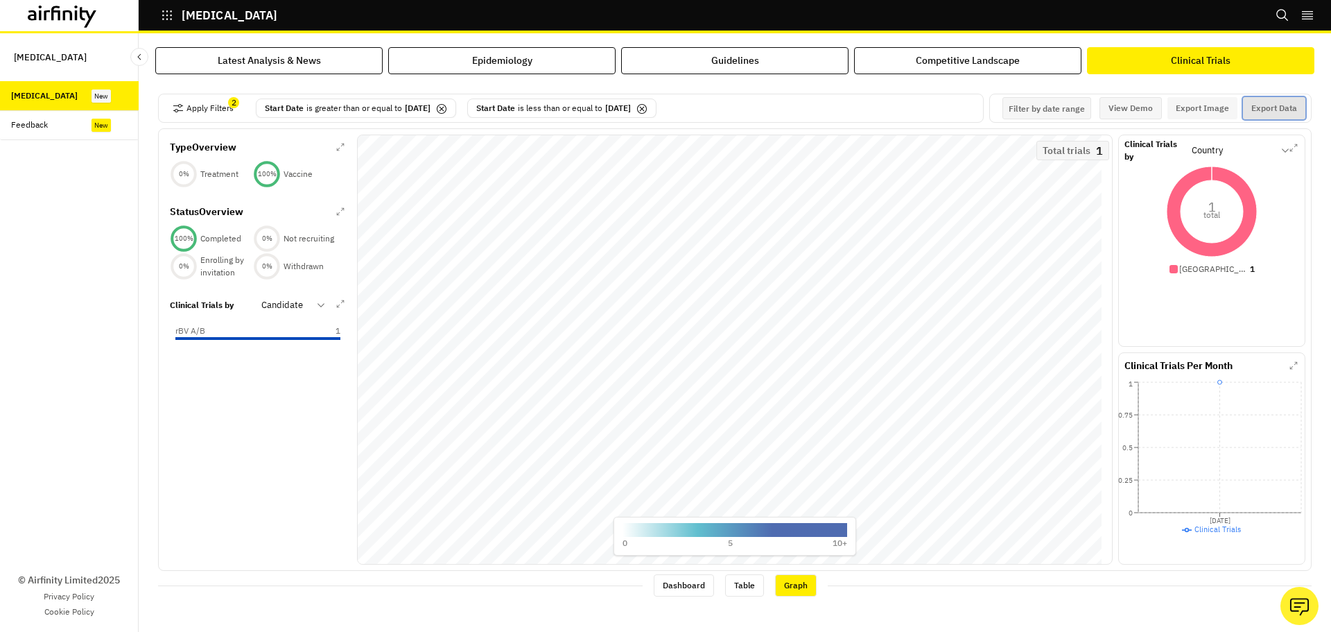
click at [1262, 103] on button "Export Data" at bounding box center [1274, 108] width 62 height 22
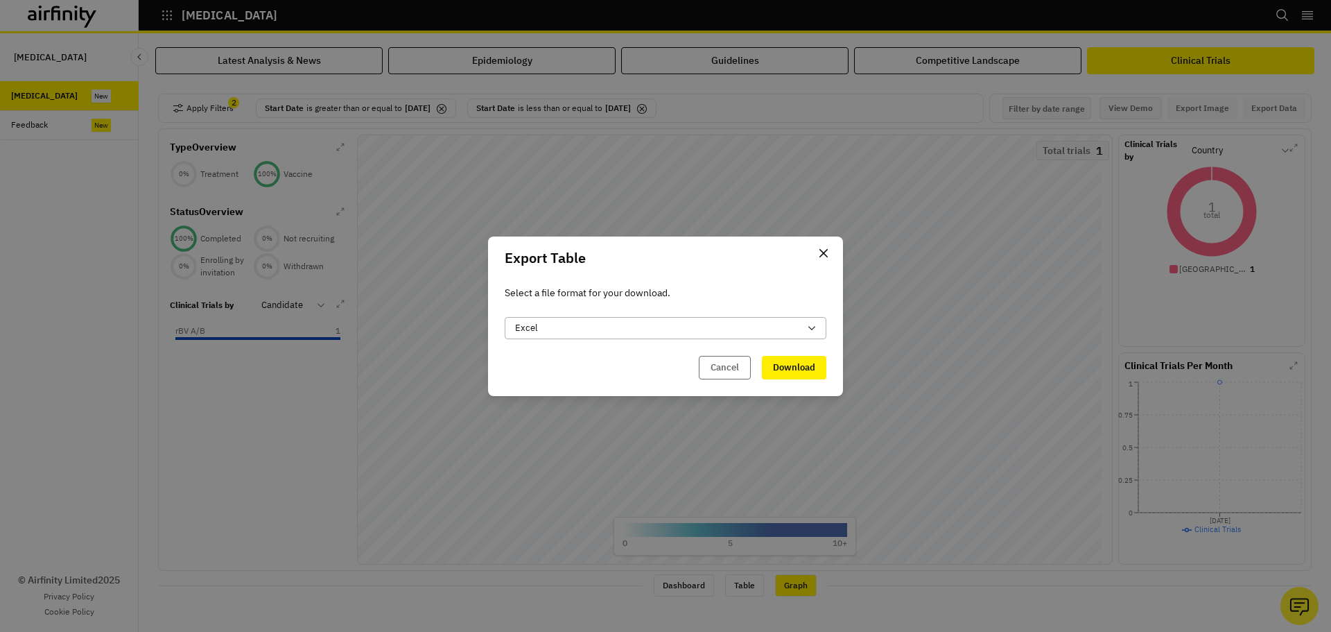
click at [703, 325] on div "Excel" at bounding box center [657, 328] width 284 height 14
click at [602, 363] on div "Excel" at bounding box center [574, 363] width 116 height 15
click at [796, 369] on button "Download" at bounding box center [794, 368] width 64 height 24
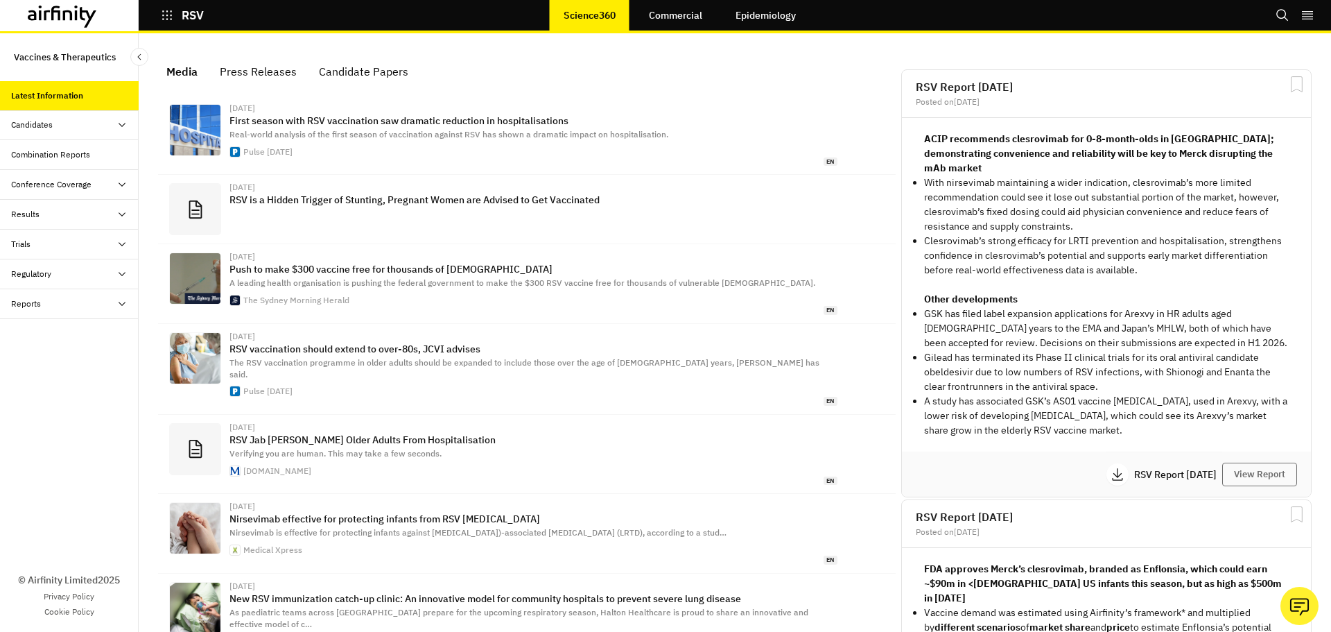
scroll to position [872, 406]
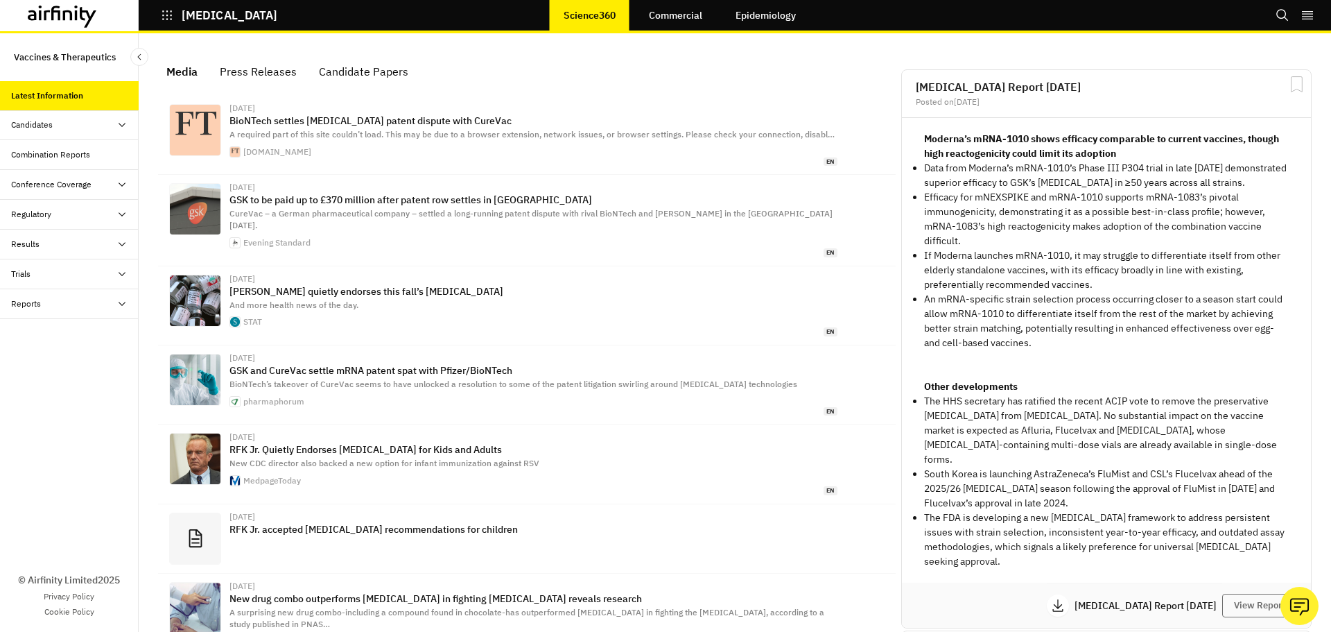
scroll to position [872, 406]
click at [654, 12] on link "Commercial" at bounding box center [675, 15] width 81 height 33
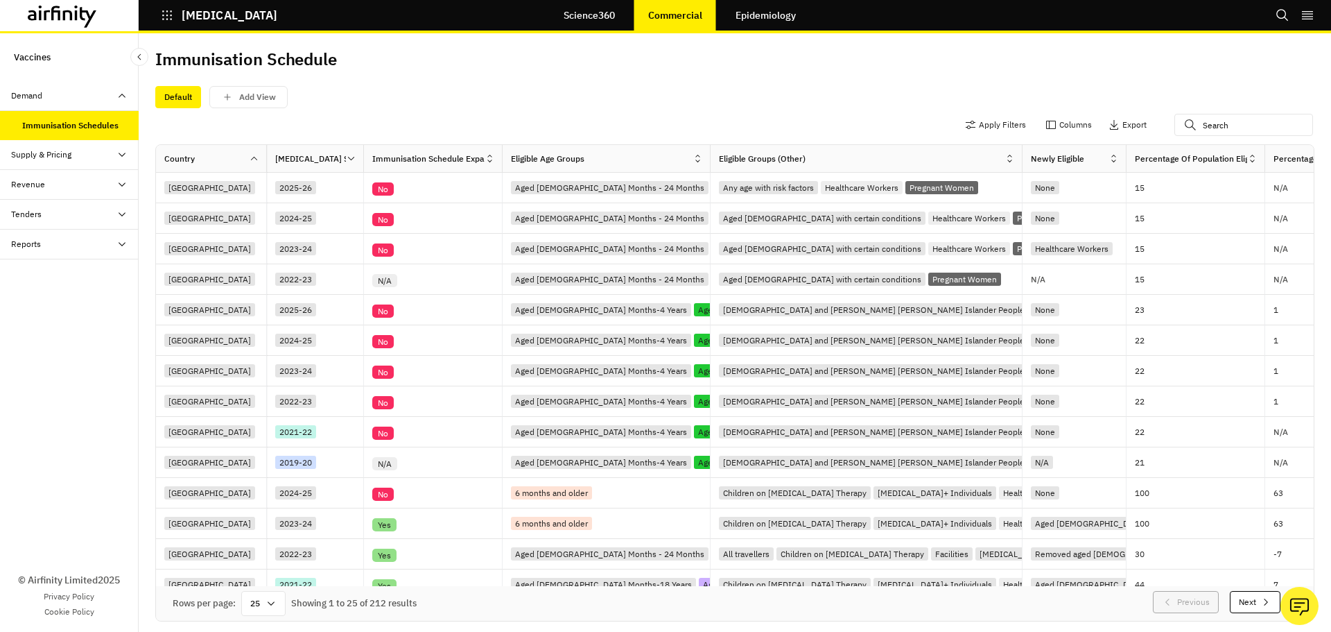
click at [783, 13] on link "Epidemiology" at bounding box center [766, 15] width 88 height 33
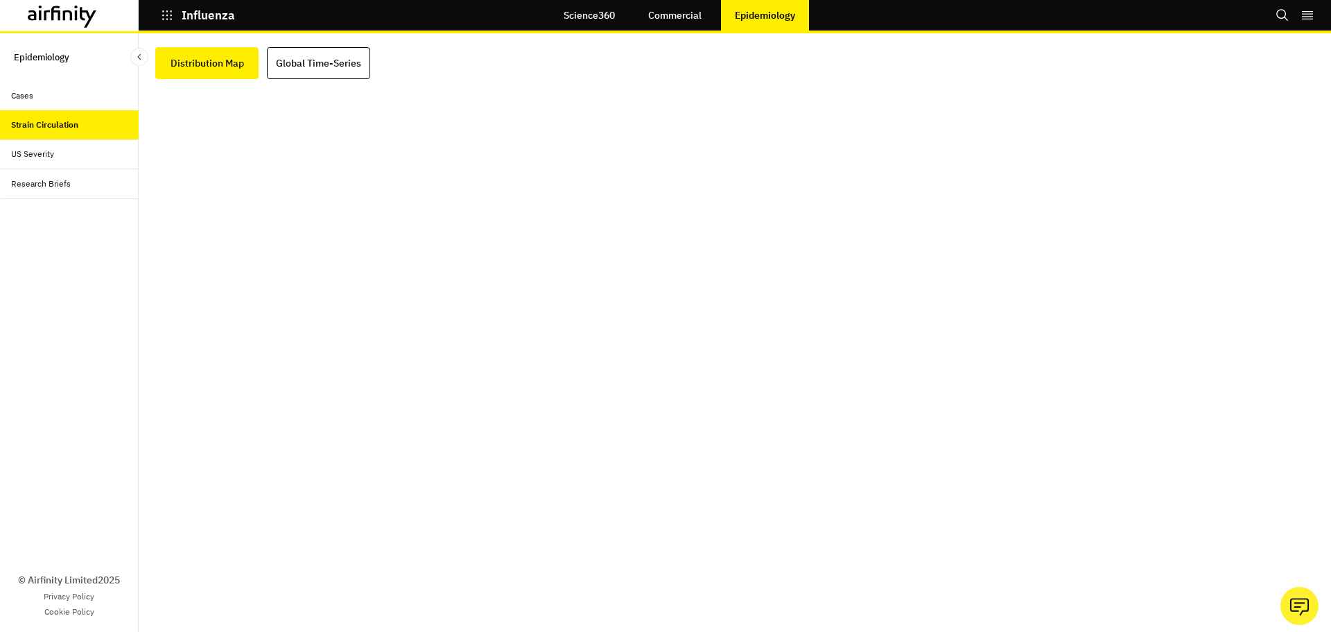
click at [115, 160] on div "US Severity" at bounding box center [75, 154] width 128 height 12
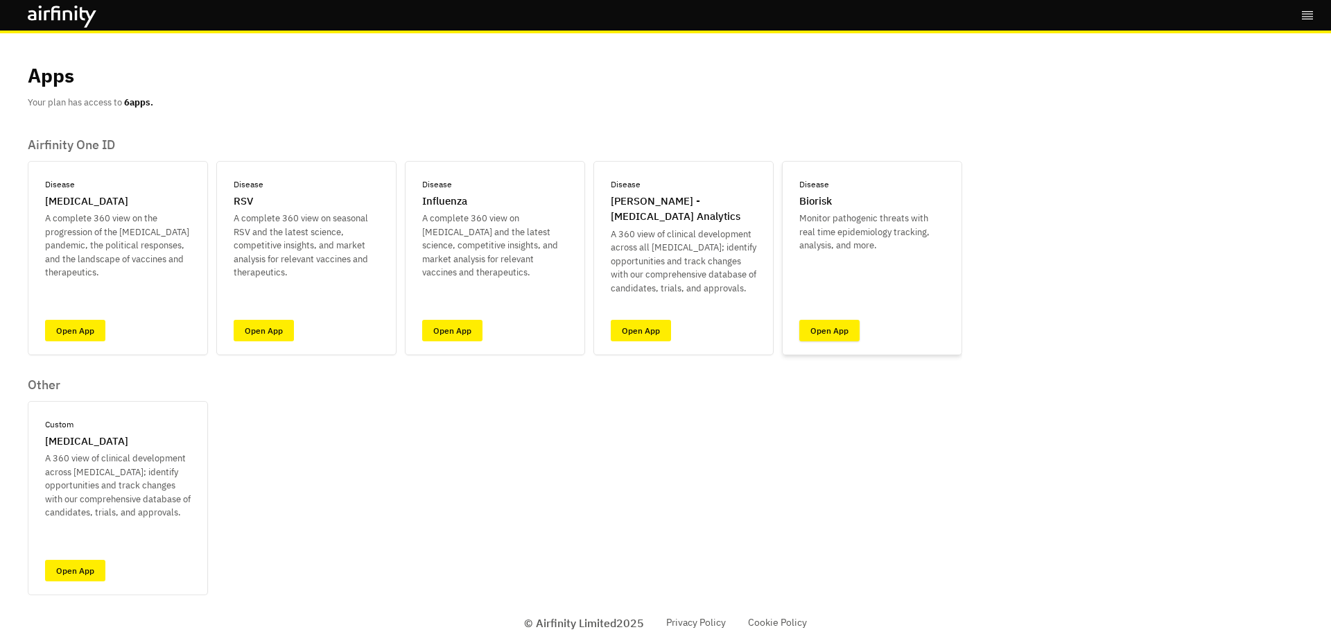
click at [822, 334] on link "Open App" at bounding box center [829, 330] width 60 height 21
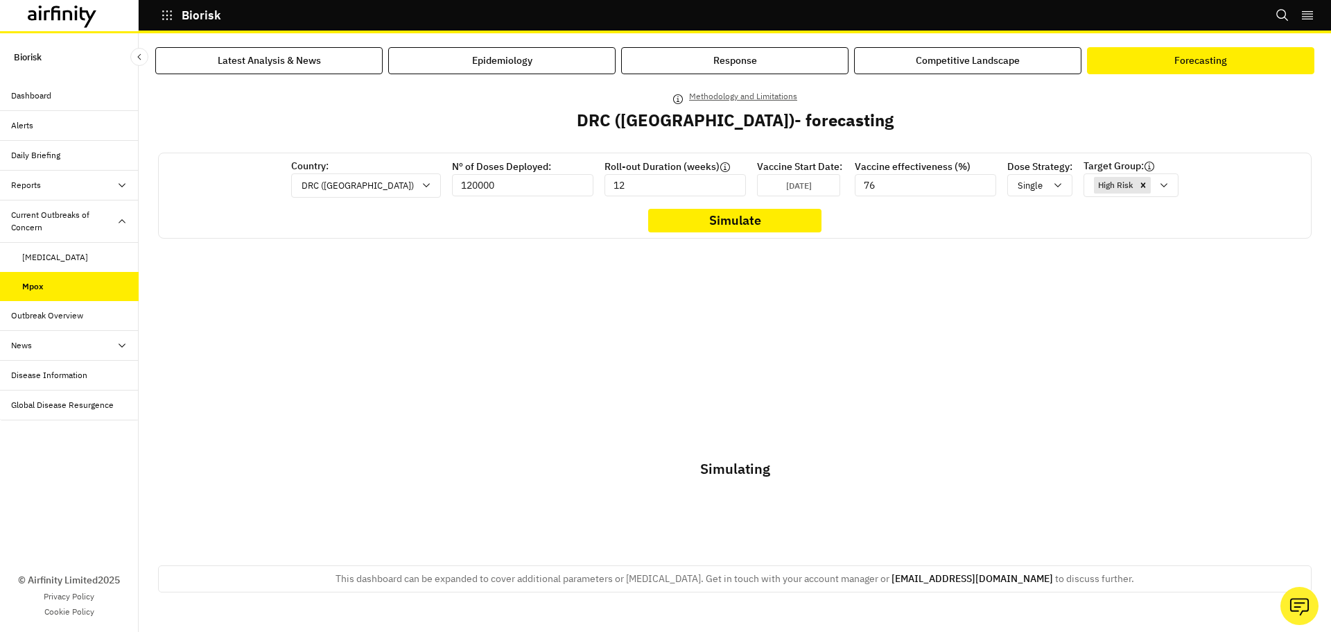
click at [1138, 48] on button "Forecasting" at bounding box center [1200, 60] width 227 height 27
